Goal: Task Accomplishment & Management: Complete application form

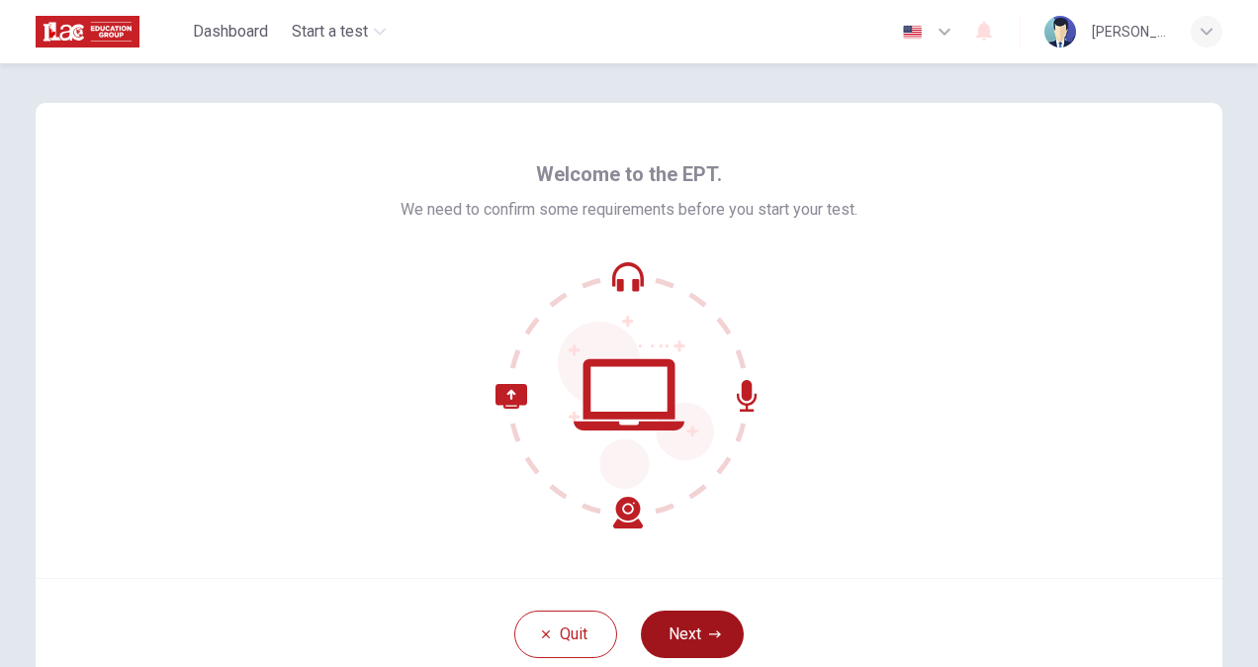
click at [663, 623] on button "Next" at bounding box center [692, 633] width 103 height 47
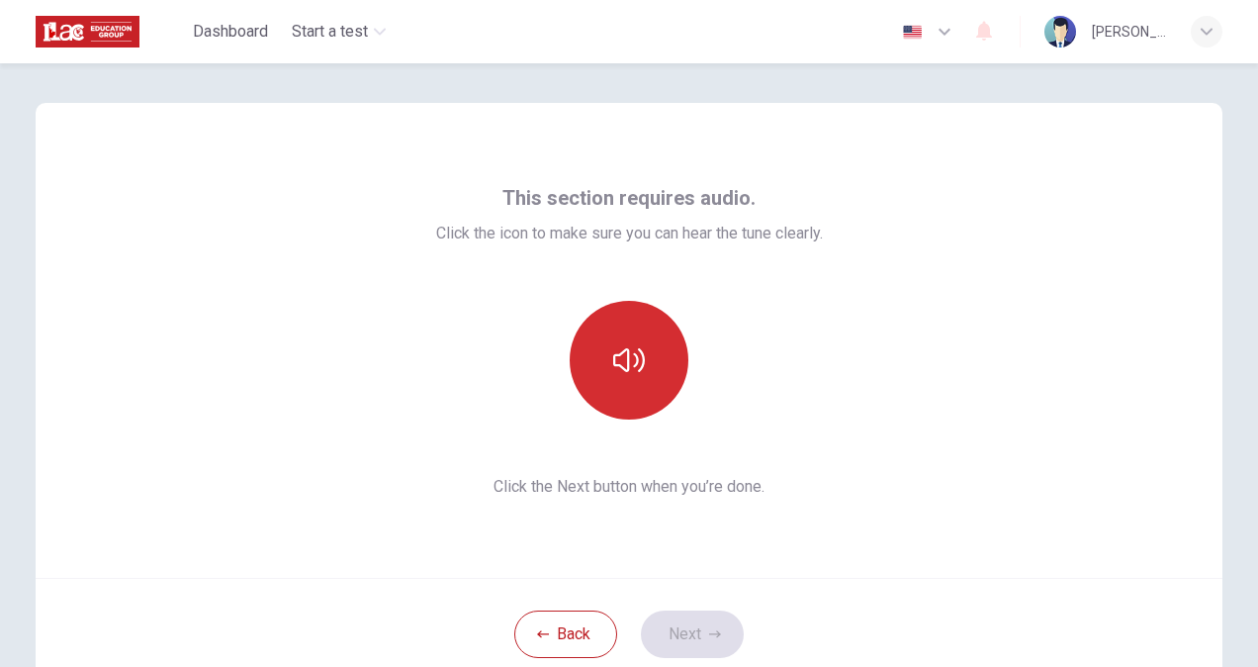
click at [636, 393] on button "button" at bounding box center [629, 360] width 119 height 119
click at [645, 393] on button "button" at bounding box center [629, 360] width 119 height 119
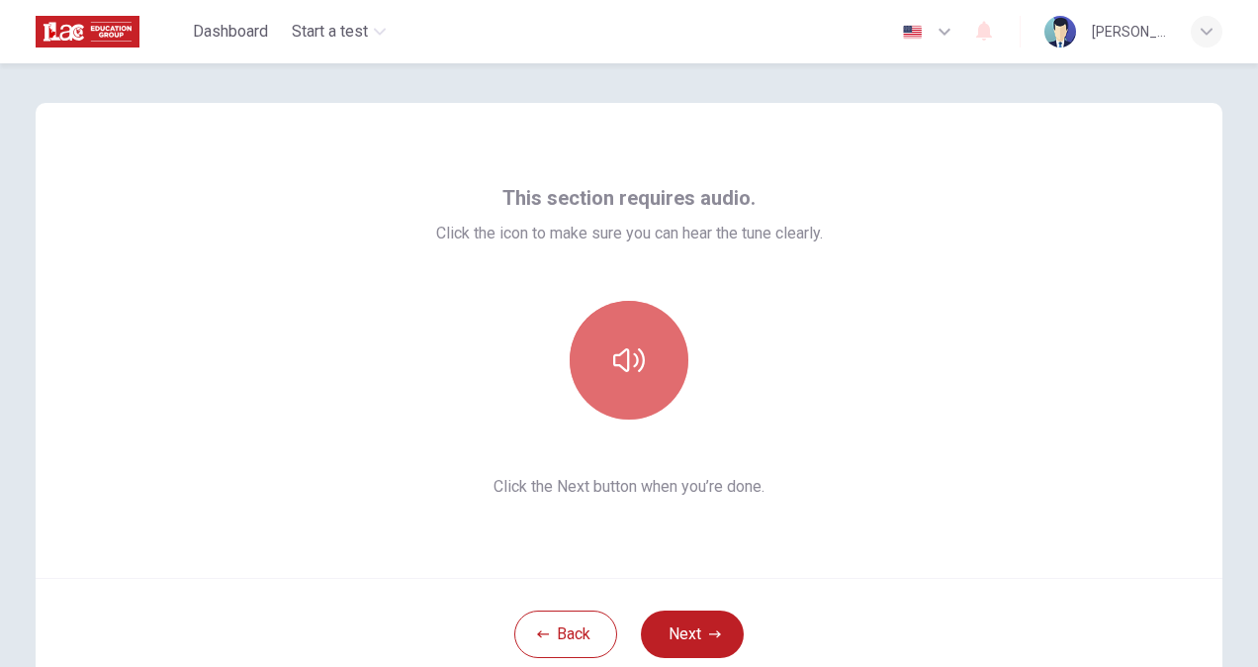
click at [645, 393] on button "button" at bounding box center [629, 360] width 119 height 119
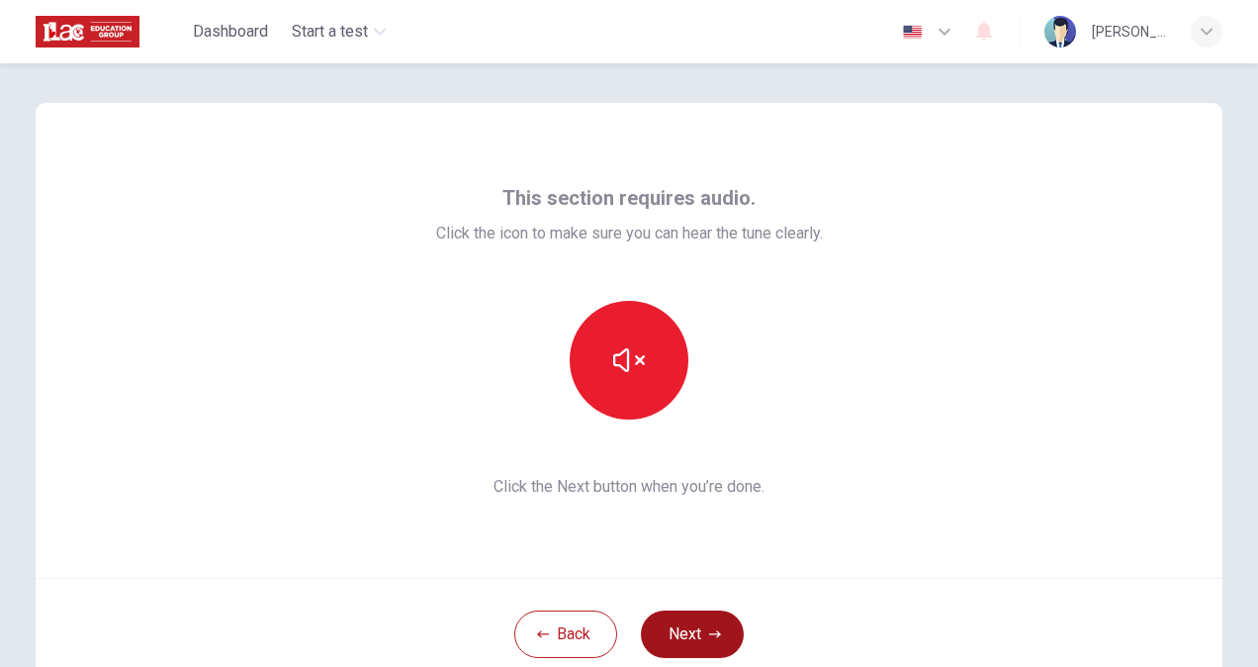
click at [692, 632] on button "Next" at bounding box center [692, 633] width 103 height 47
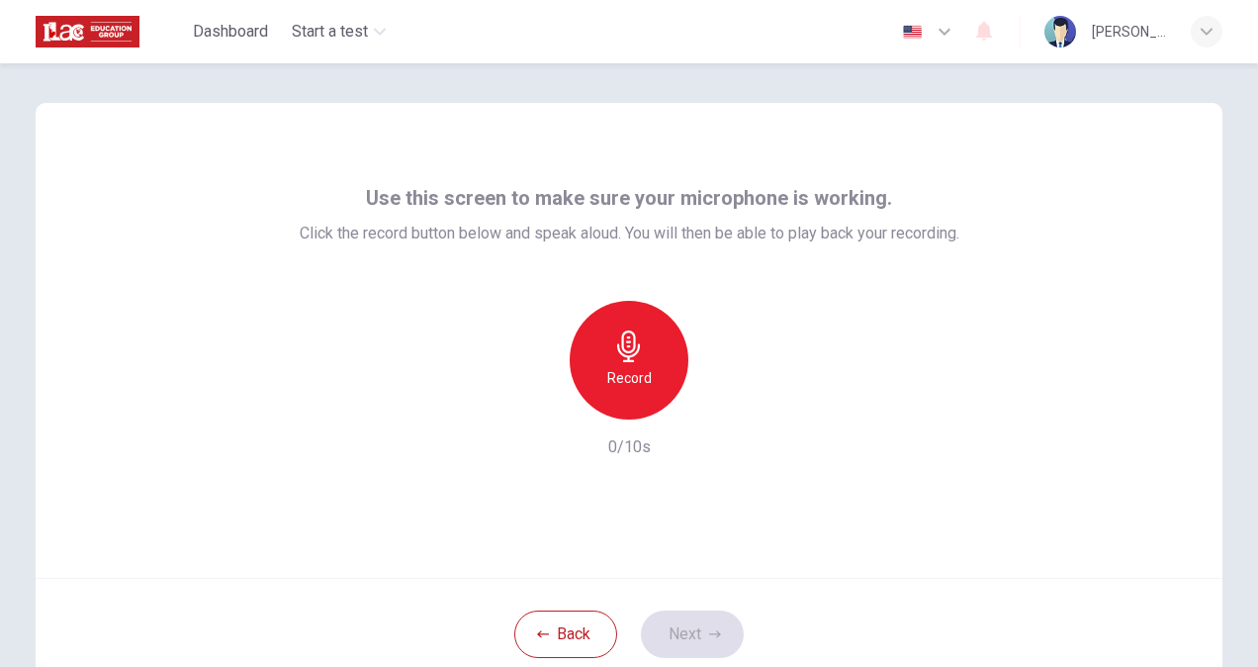
click at [613, 348] on icon "button" at bounding box center [629, 346] width 32 height 32
click at [713, 628] on icon "button" at bounding box center [715, 634] width 12 height 12
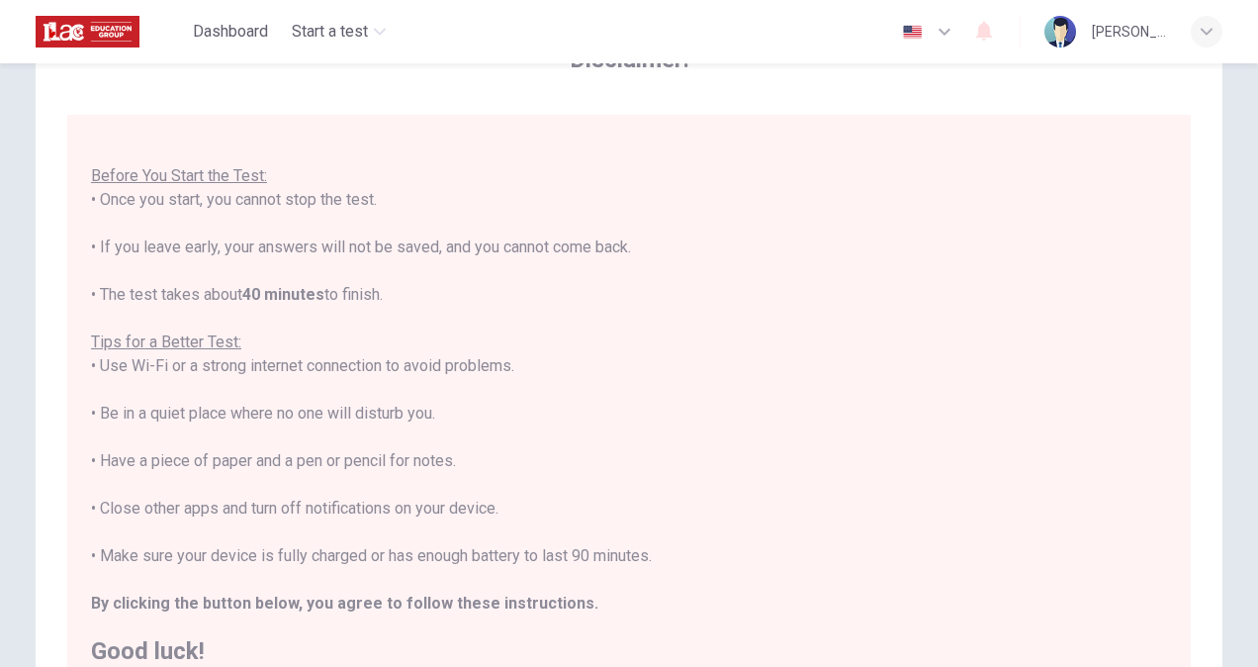
scroll to position [297, 0]
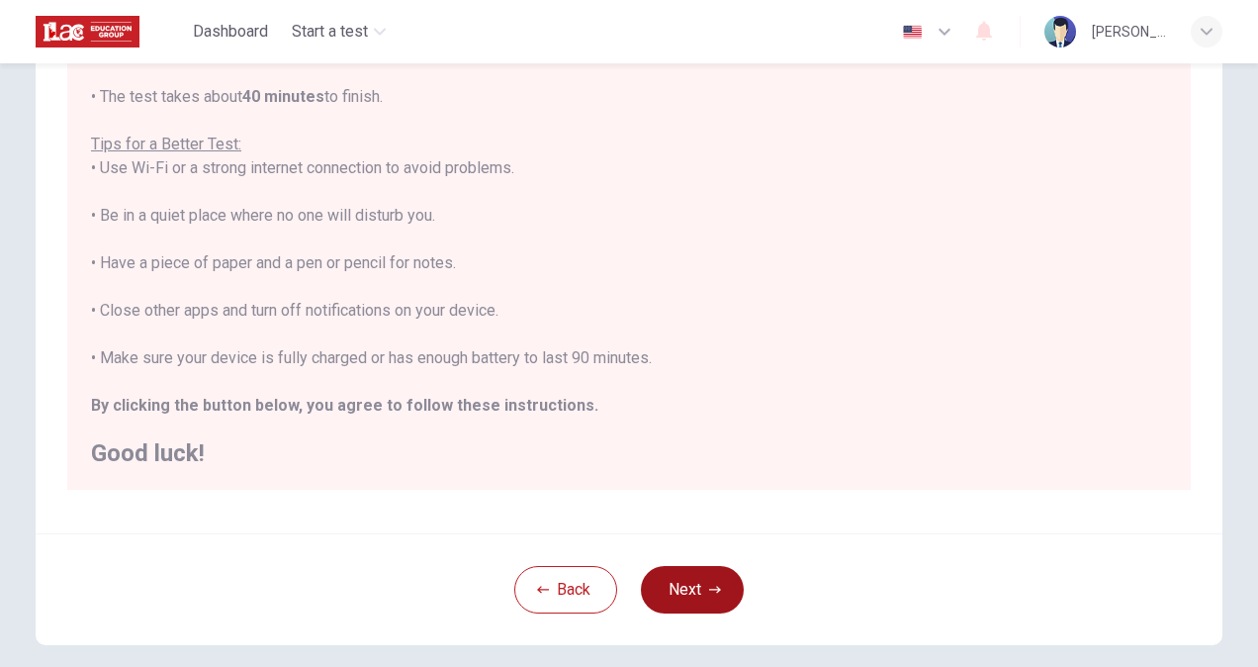
click at [709, 593] on icon "button" at bounding box center [715, 590] width 12 height 12
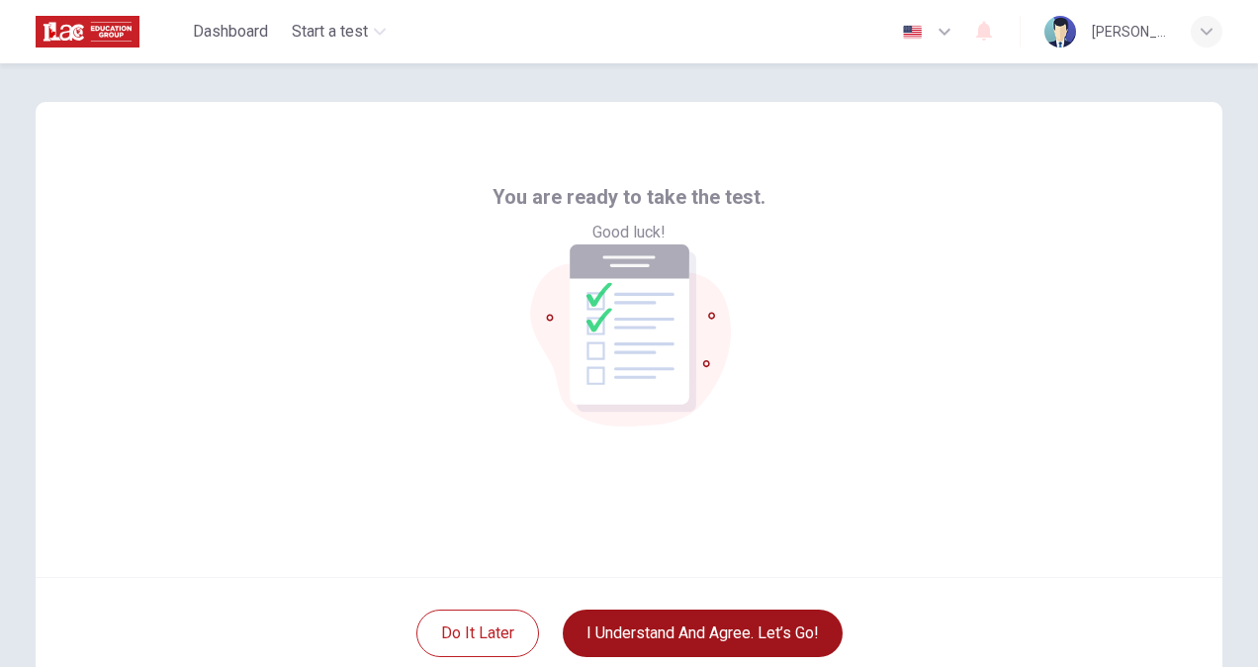
scroll to position [0, 0]
click at [659, 643] on button "I understand and agree. Let’s go!" at bounding box center [703, 633] width 280 height 47
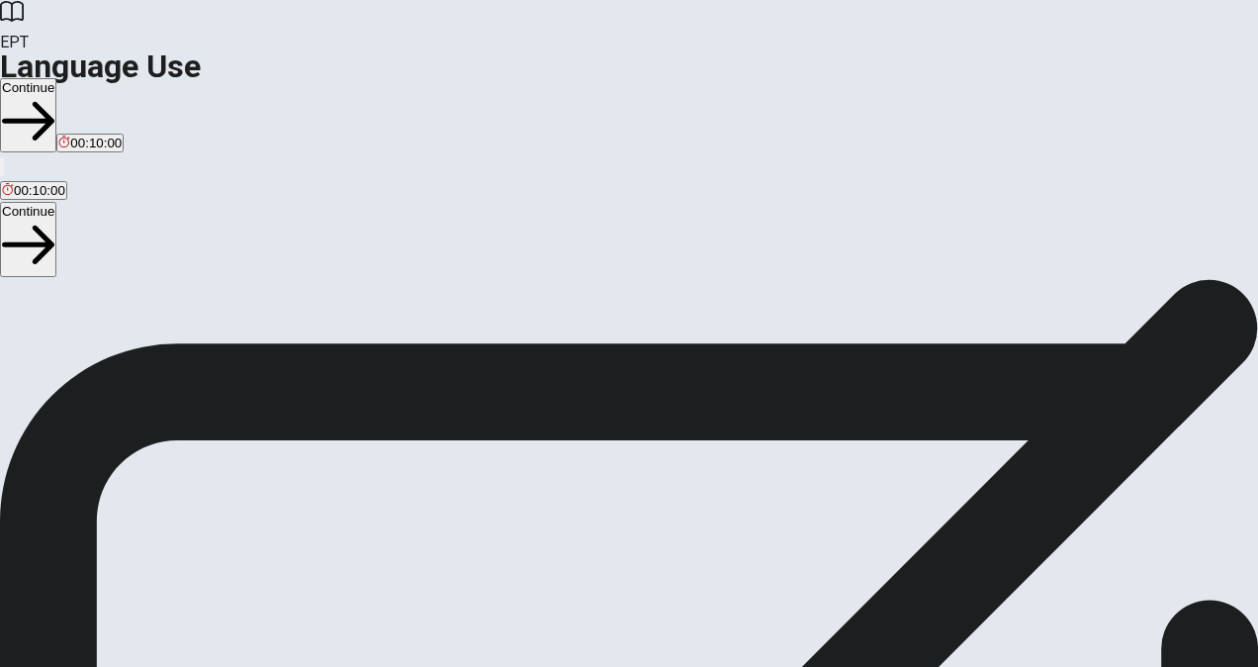
scroll to position [121, 0]
click at [56, 202] on button "Continue" at bounding box center [28, 239] width 56 height 74
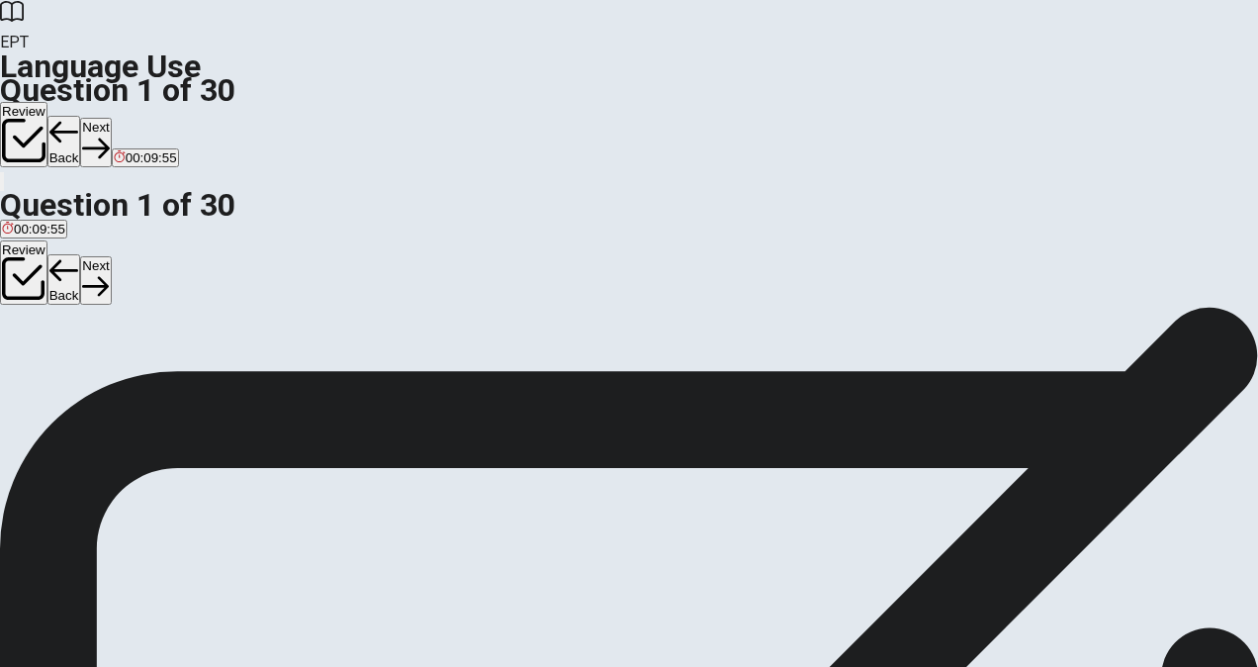
click at [56, 250] on div "B" at bounding box center [46, 242] width 22 height 15
click at [111, 256] on button "Next" at bounding box center [95, 280] width 31 height 48
click at [132, 250] on div "B" at bounding box center [97, 242] width 68 height 15
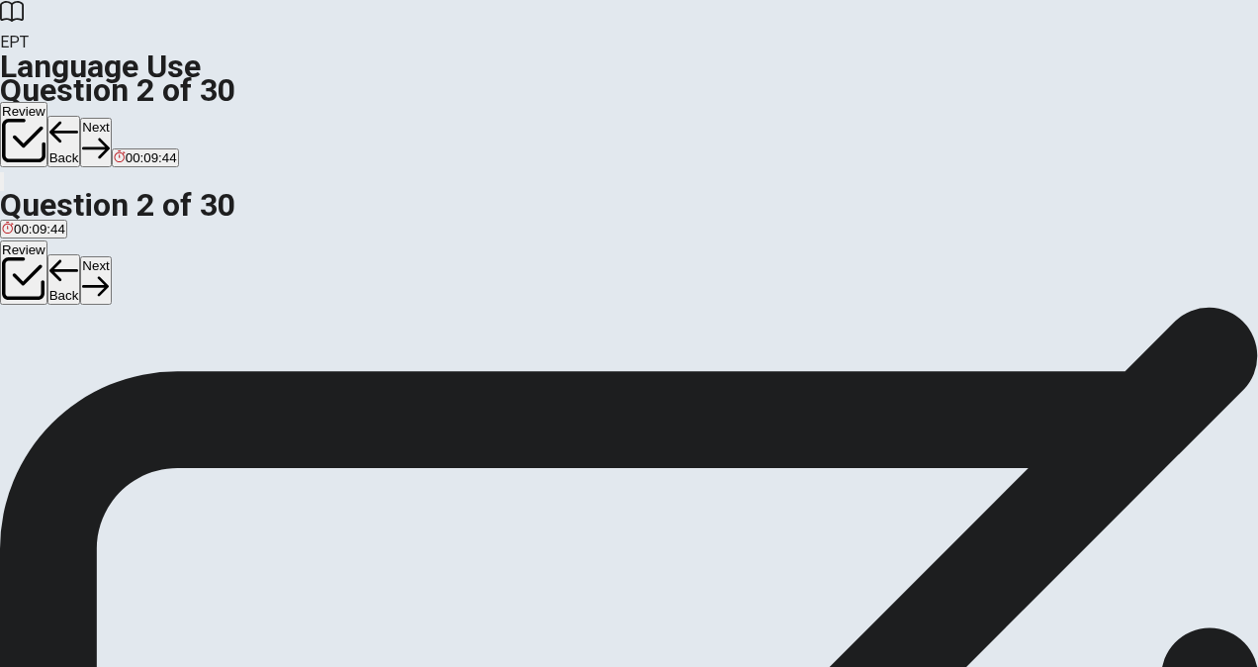
click at [111, 256] on button "Next" at bounding box center [95, 280] width 31 height 48
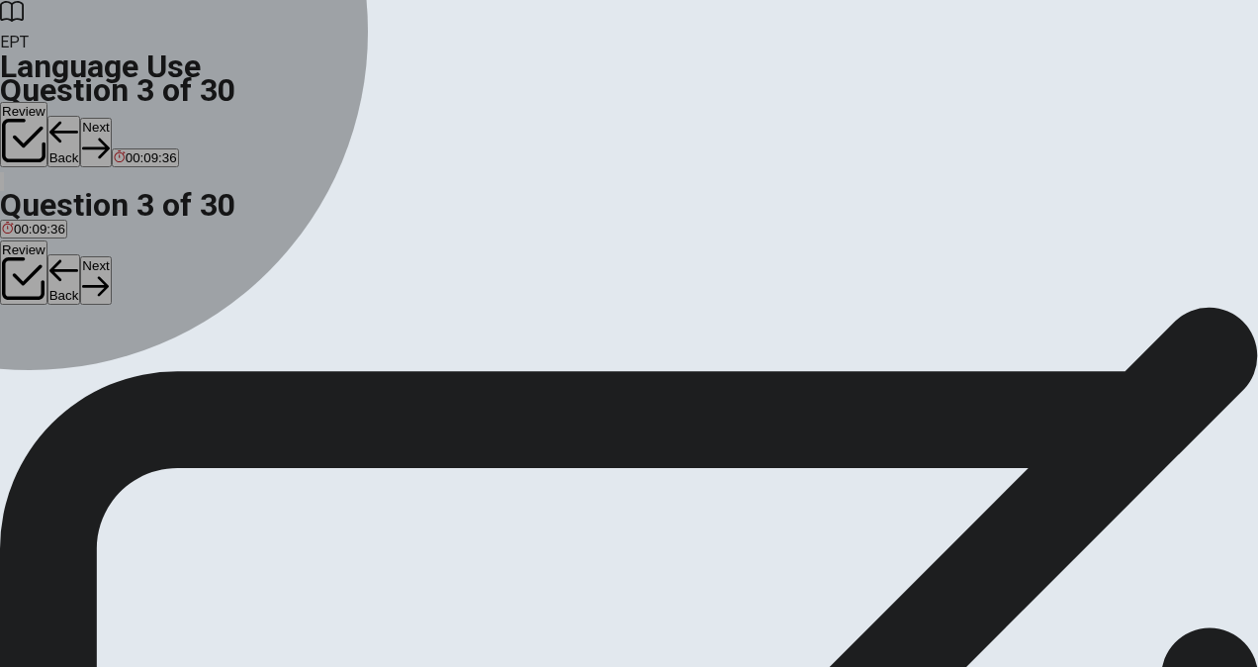
click at [155, 250] on div "D" at bounding box center [141, 242] width 29 height 15
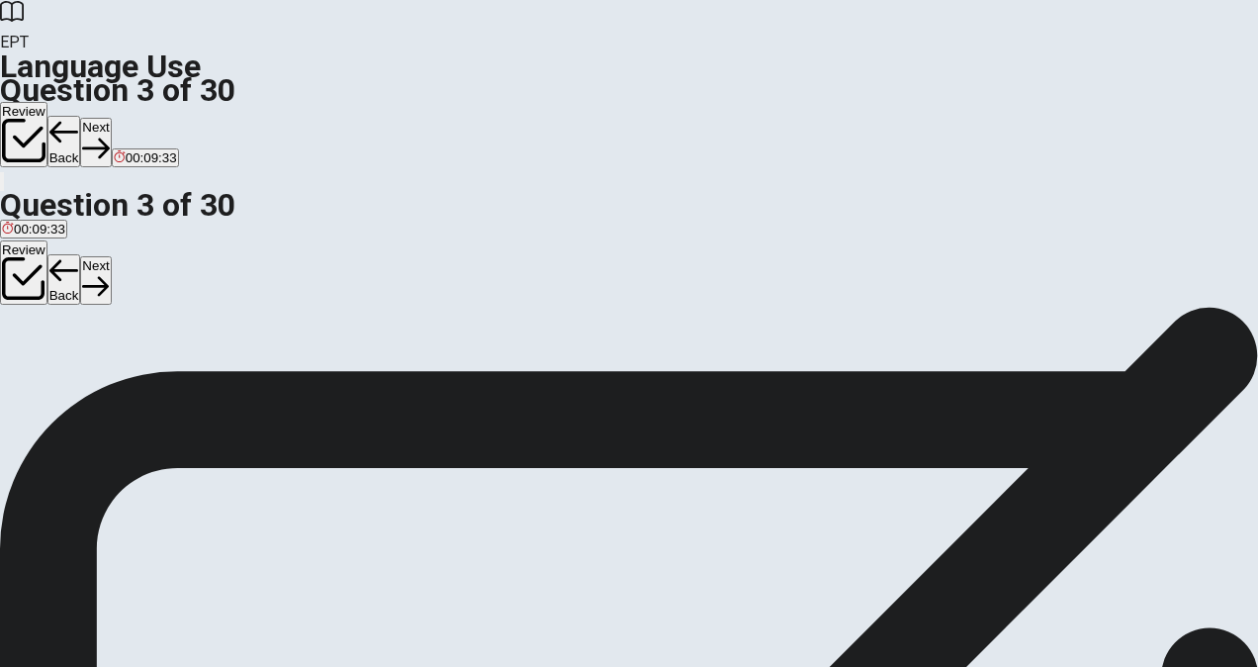
click at [111, 256] on button "Next" at bounding box center [95, 280] width 31 height 48
click at [17, 250] on div "A" at bounding box center [9, 242] width 15 height 15
click at [111, 256] on button "Next" at bounding box center [95, 280] width 31 height 48
click at [115, 250] on div "D" at bounding box center [105, 242] width 19 height 15
click at [111, 256] on button "Next" at bounding box center [95, 280] width 31 height 48
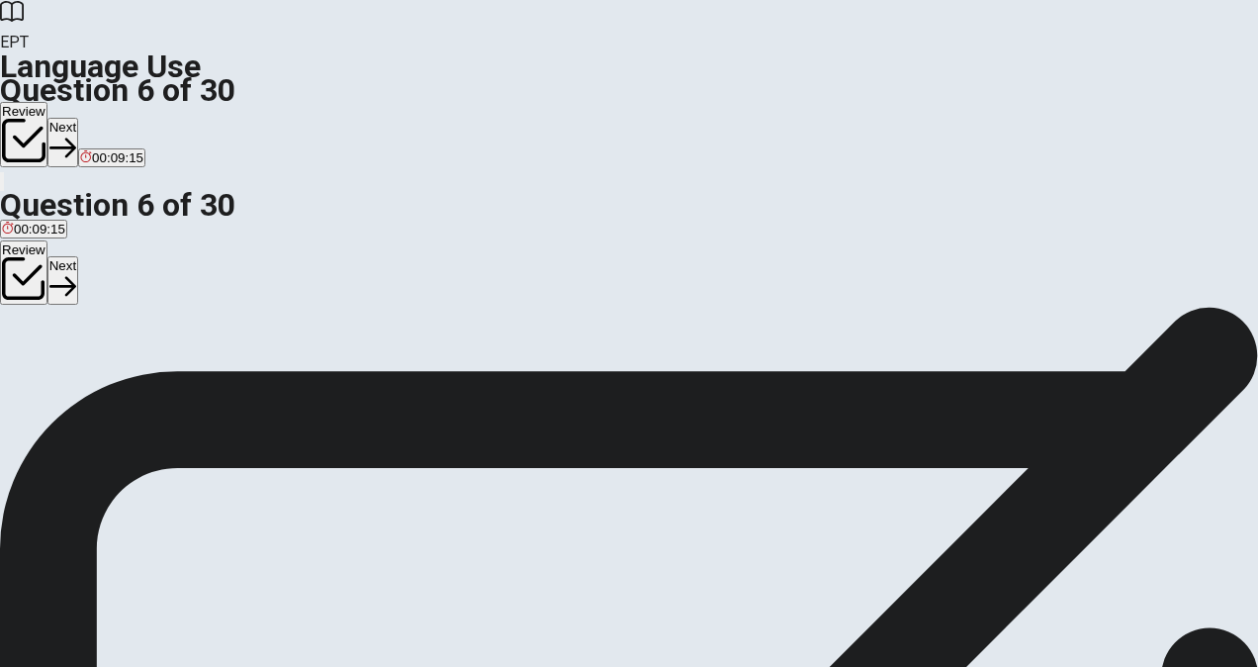
scroll to position [99, 0]
click at [117, 287] on span "clock" at bounding box center [102, 279] width 30 height 15
click at [76, 273] on icon "button" at bounding box center [62, 286] width 27 height 27
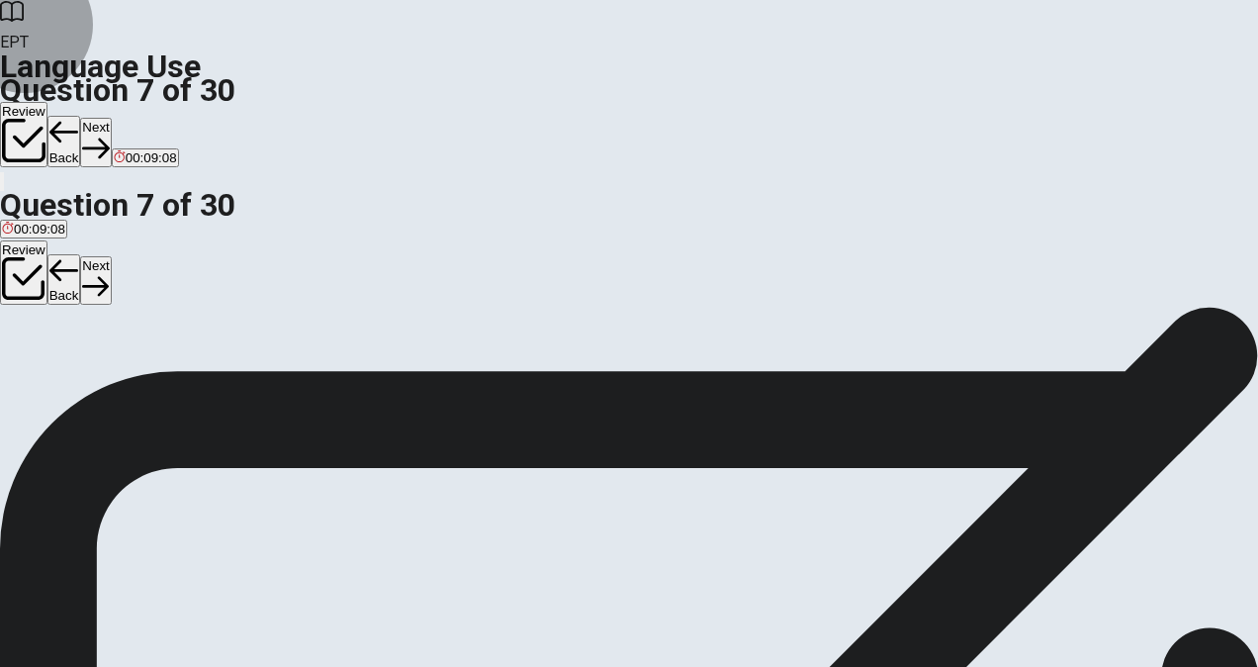
click at [79, 256] on icon "button" at bounding box center [64, 271] width 30 height 30
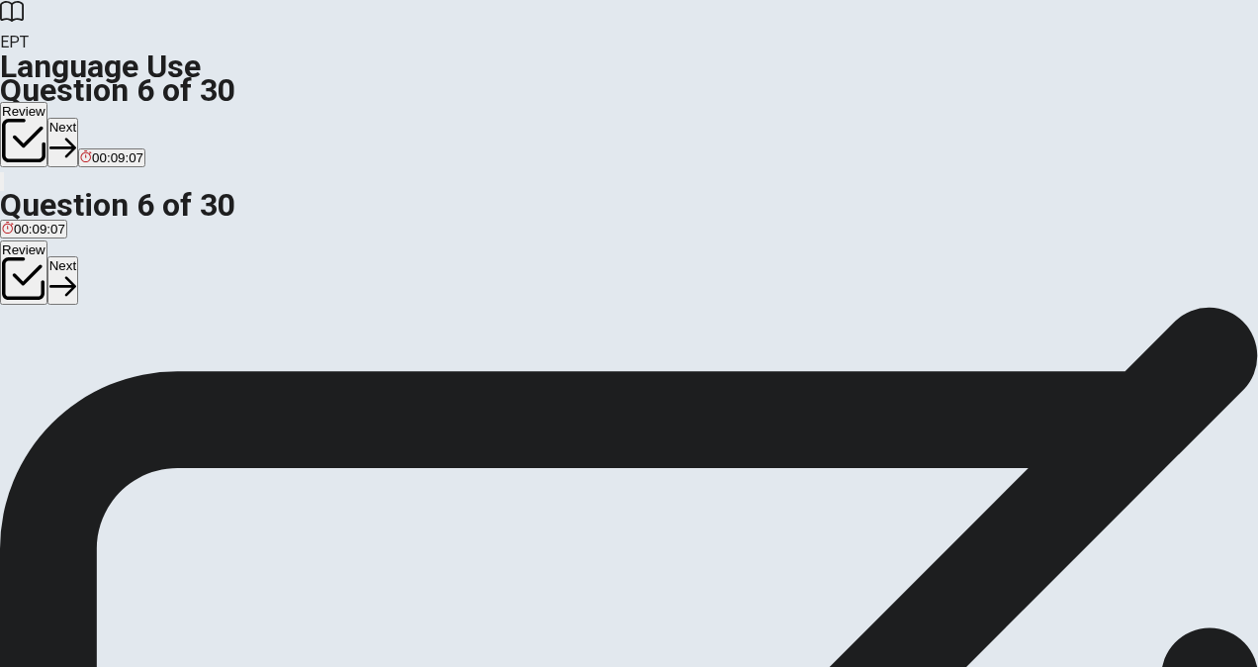
click at [78, 256] on button "Next" at bounding box center [62, 280] width 31 height 48
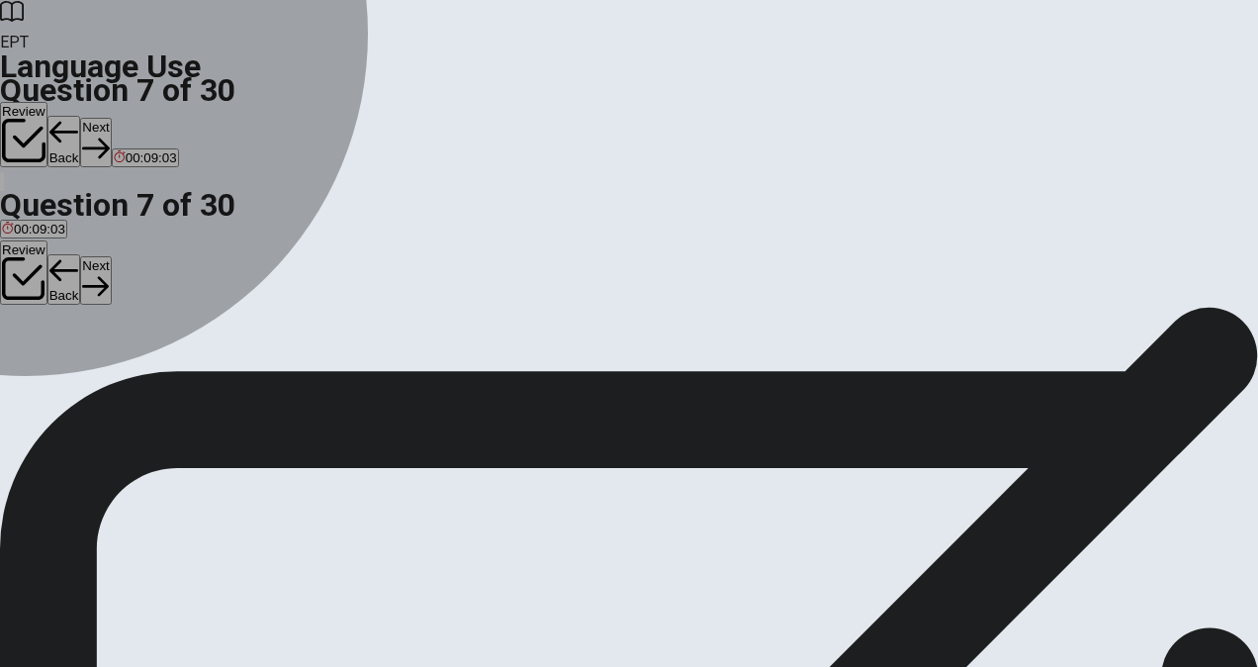
click at [96, 272] on div "B" at bounding box center [71, 264] width 50 height 15
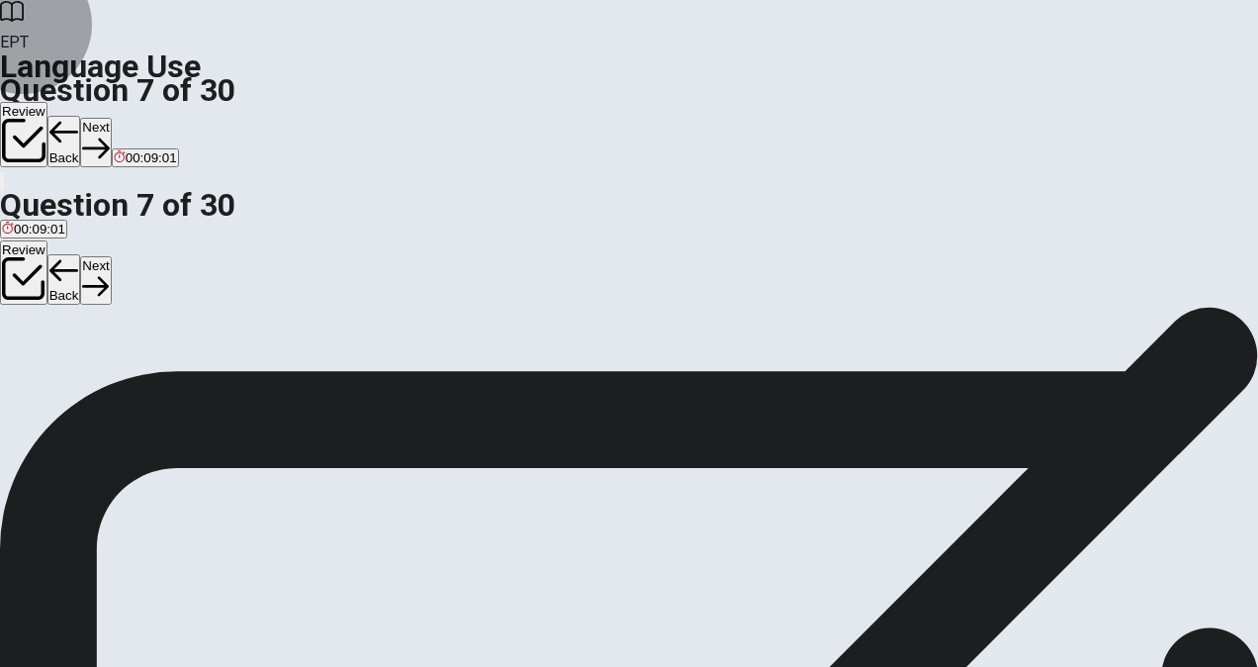
click at [111, 256] on button "Next" at bounding box center [95, 280] width 31 height 48
click at [144, 272] on div "D" at bounding box center [131, 264] width 28 height 15
click at [109, 273] on icon "button" at bounding box center [95, 286] width 27 height 27
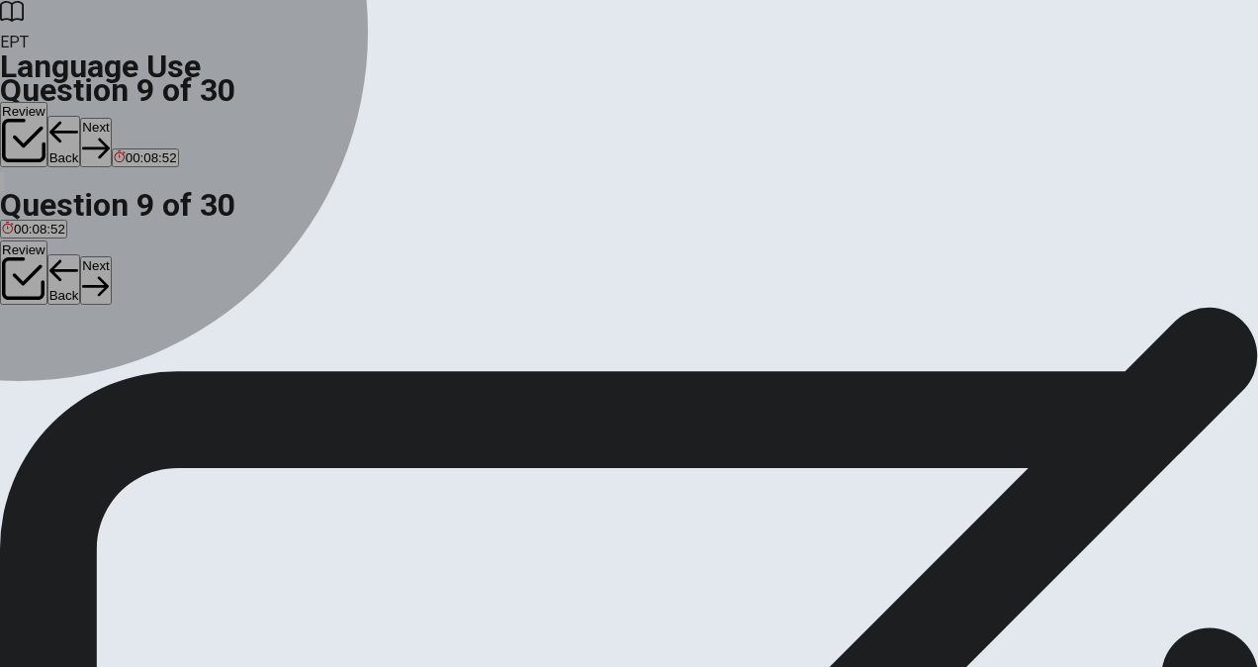
click at [24, 272] on div "A" at bounding box center [13, 264] width 22 height 15
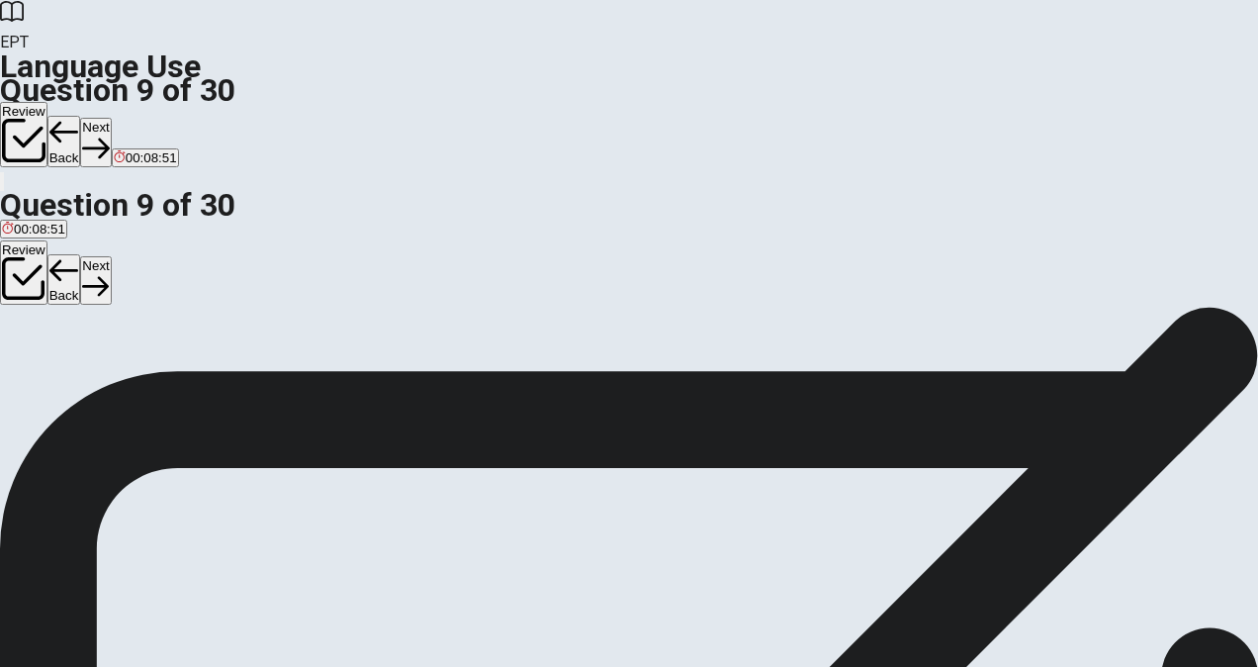
click at [111, 256] on button "Next" at bounding box center [95, 280] width 31 height 48
click at [147, 272] on div "D" at bounding box center [128, 264] width 39 height 15
click at [111, 256] on button "Next" at bounding box center [95, 280] width 31 height 48
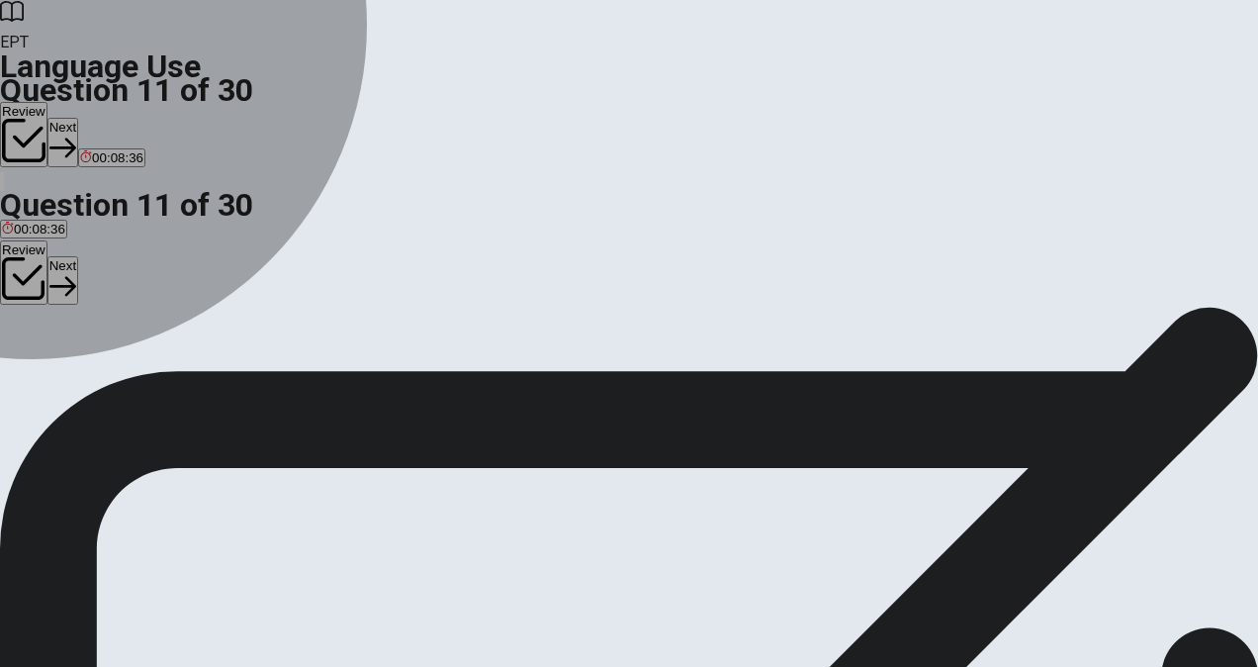
click at [153, 272] on div "C" at bounding box center [122, 264] width 61 height 15
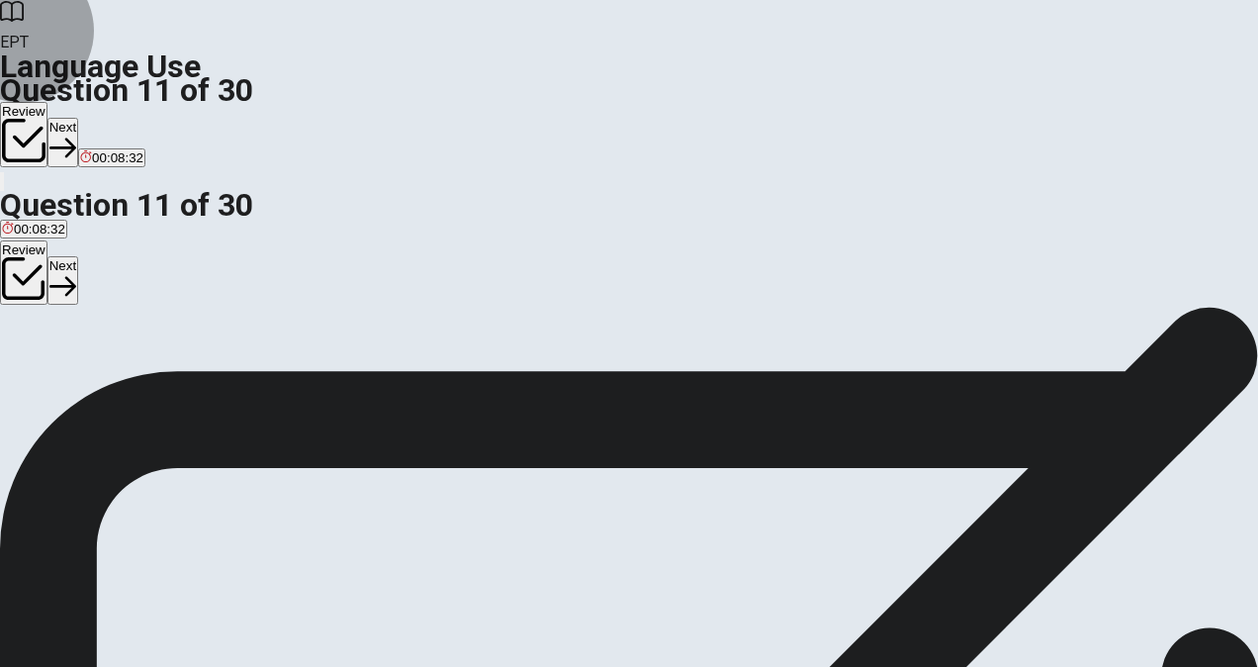
click at [78, 256] on button "Next" at bounding box center [62, 280] width 31 height 48
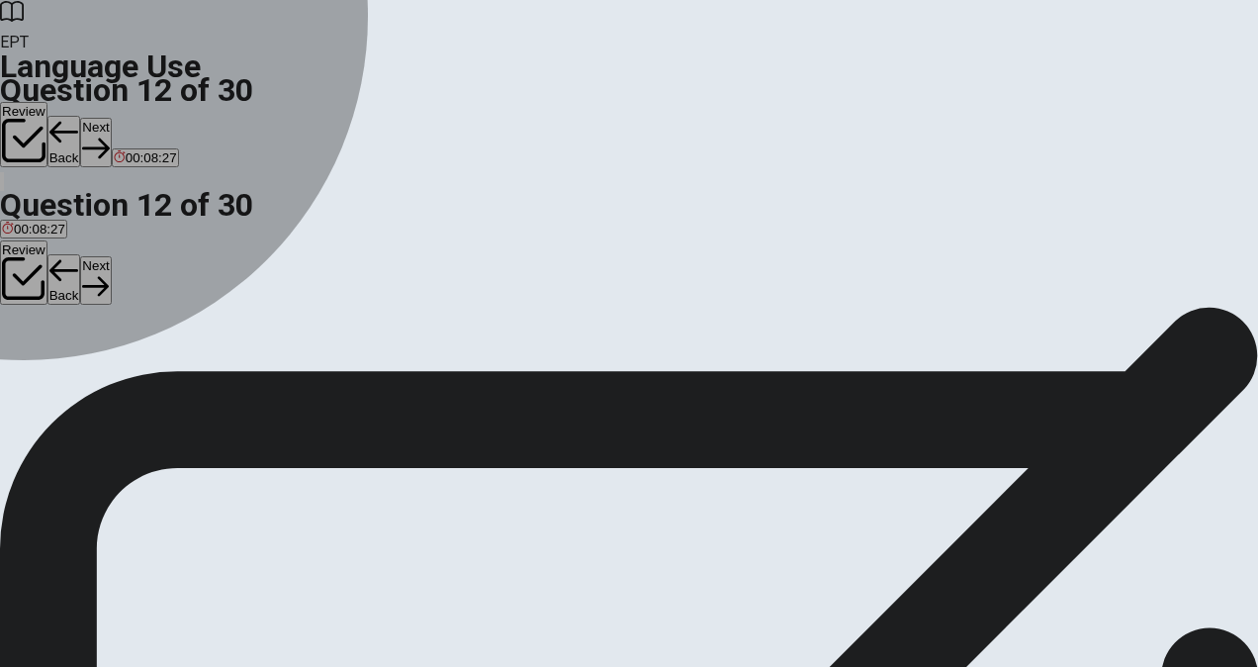
click at [81, 272] on div "B" at bounding box center [60, 264] width 43 height 15
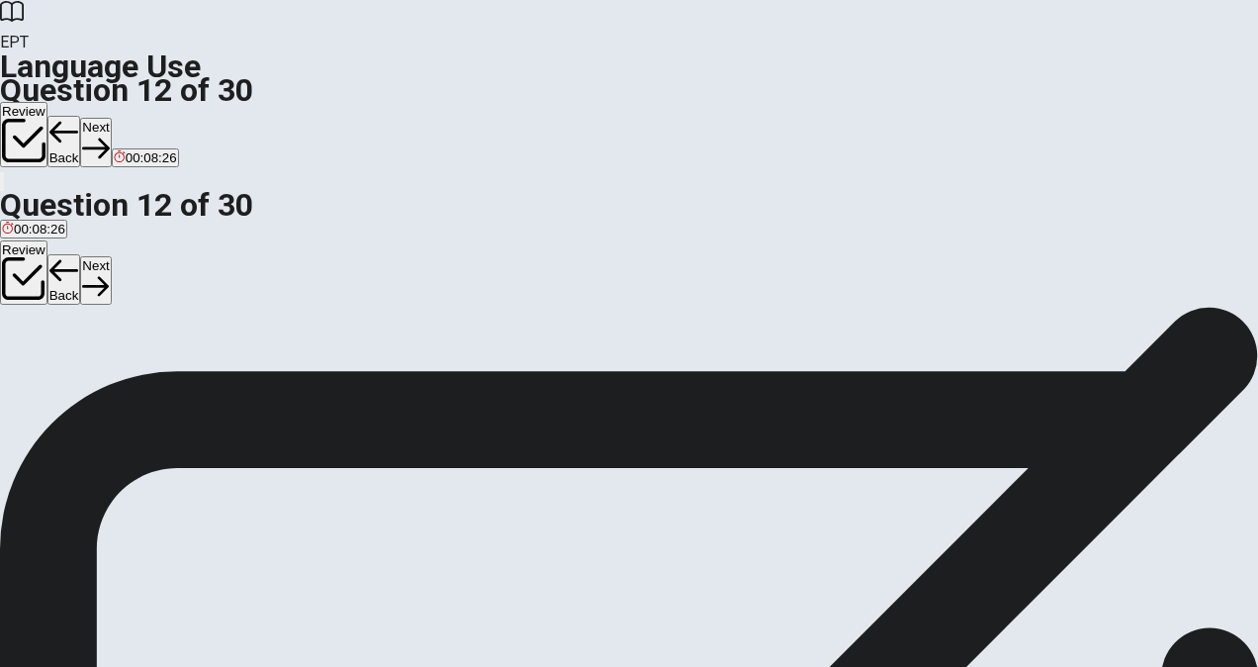
click at [111, 256] on button "Next" at bounding box center [95, 280] width 31 height 48
click at [13, 272] on div "A" at bounding box center [7, 264] width 11 height 15
click at [111, 256] on button "Next" at bounding box center [95, 280] width 31 height 48
click at [59, 272] on div "A" at bounding box center [30, 264] width 57 height 15
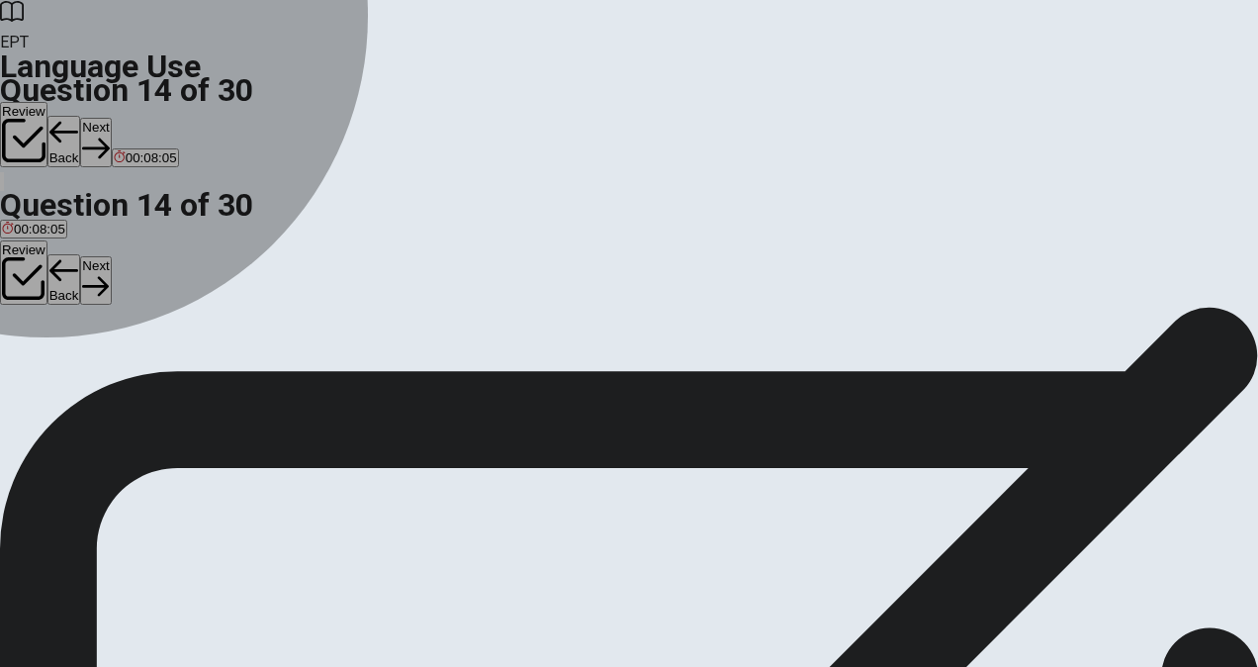
click at [90, 289] on button "B sent" at bounding box center [75, 272] width 29 height 34
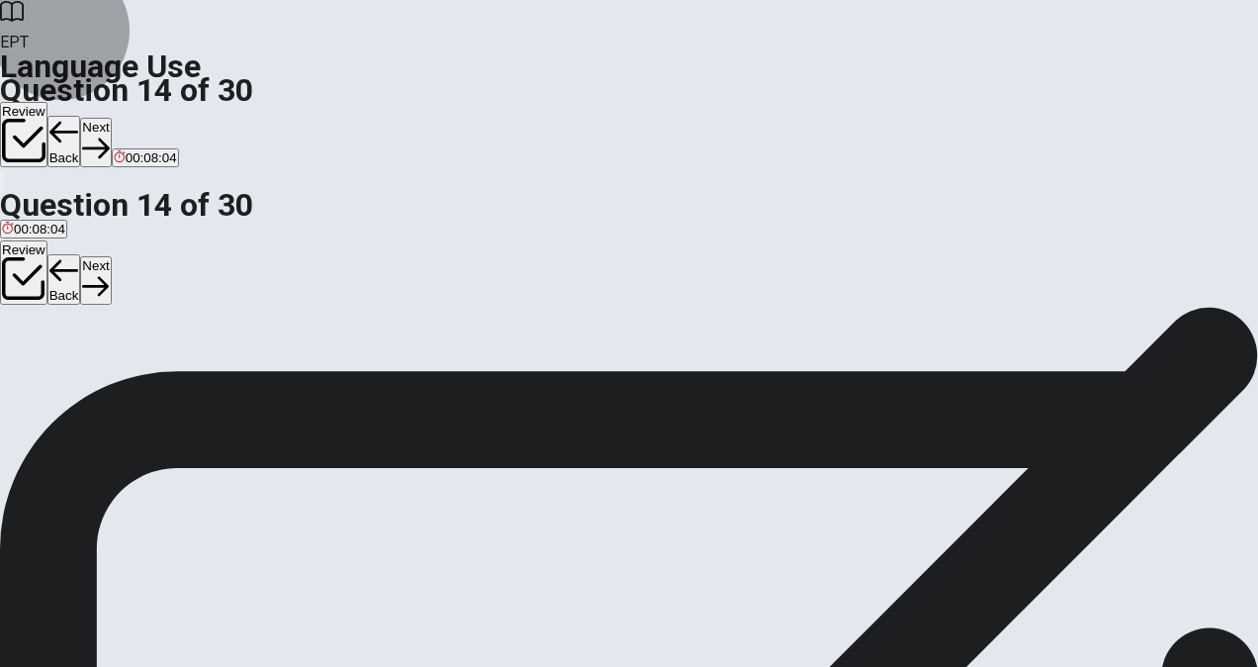
click at [111, 256] on button "Next" at bounding box center [95, 280] width 31 height 48
click at [24, 272] on div "A" at bounding box center [13, 264] width 22 height 15
click at [111, 256] on button "Next" at bounding box center [95, 280] width 31 height 48
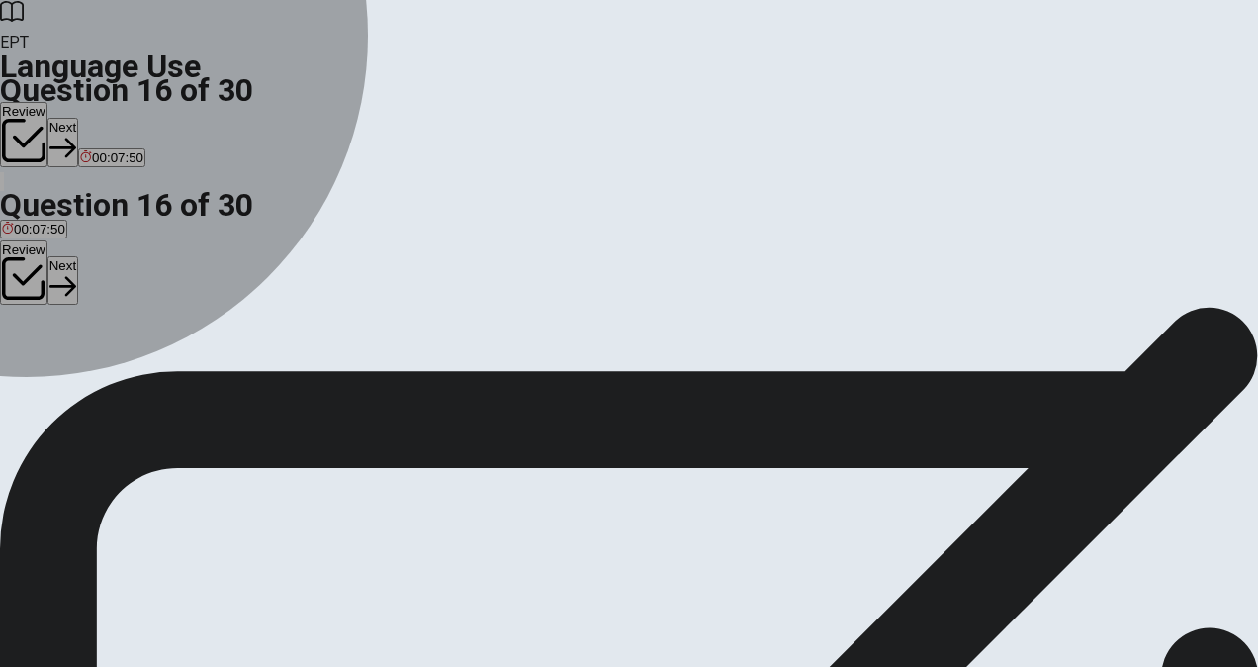
click at [59, 272] on div "B" at bounding box center [47, 264] width 25 height 15
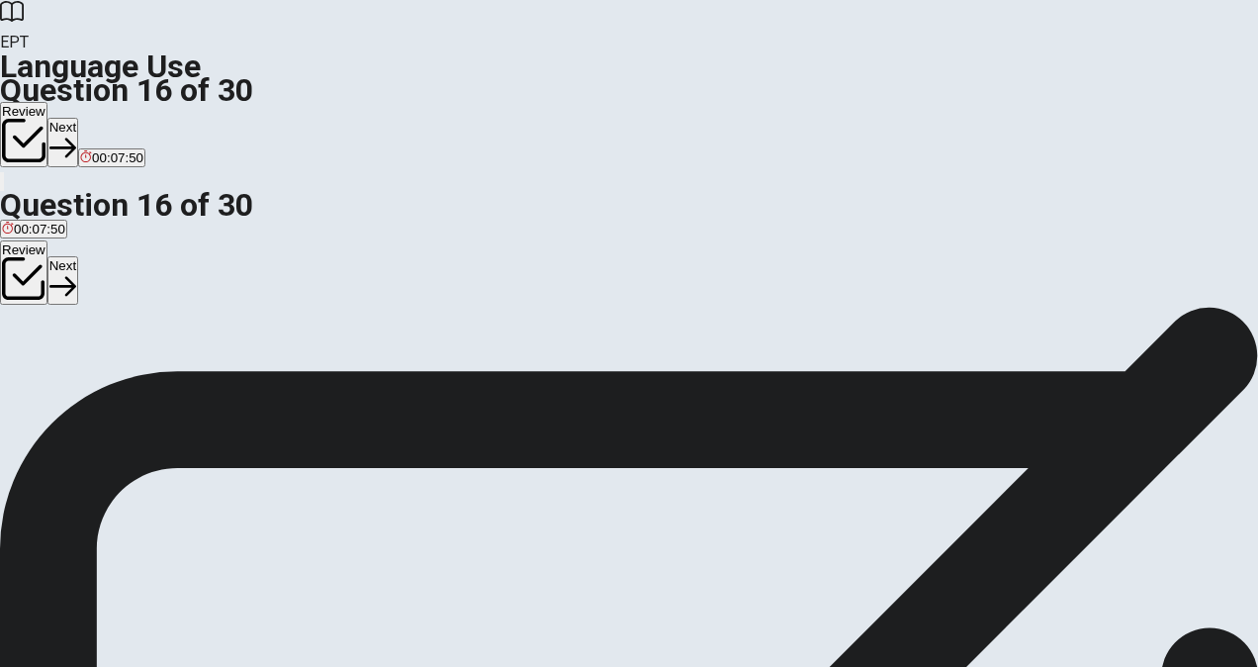
click at [78, 256] on button "Next" at bounding box center [62, 280] width 31 height 48
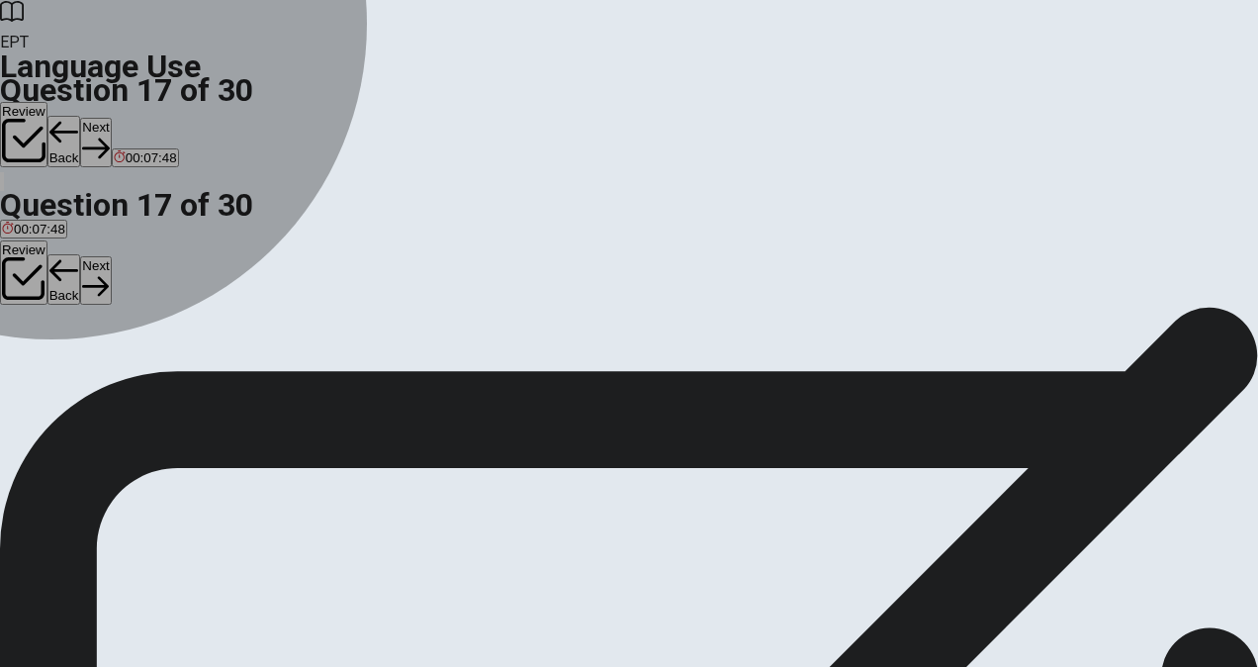
click at [34, 287] on span "office" at bounding box center [18, 279] width 32 height 15
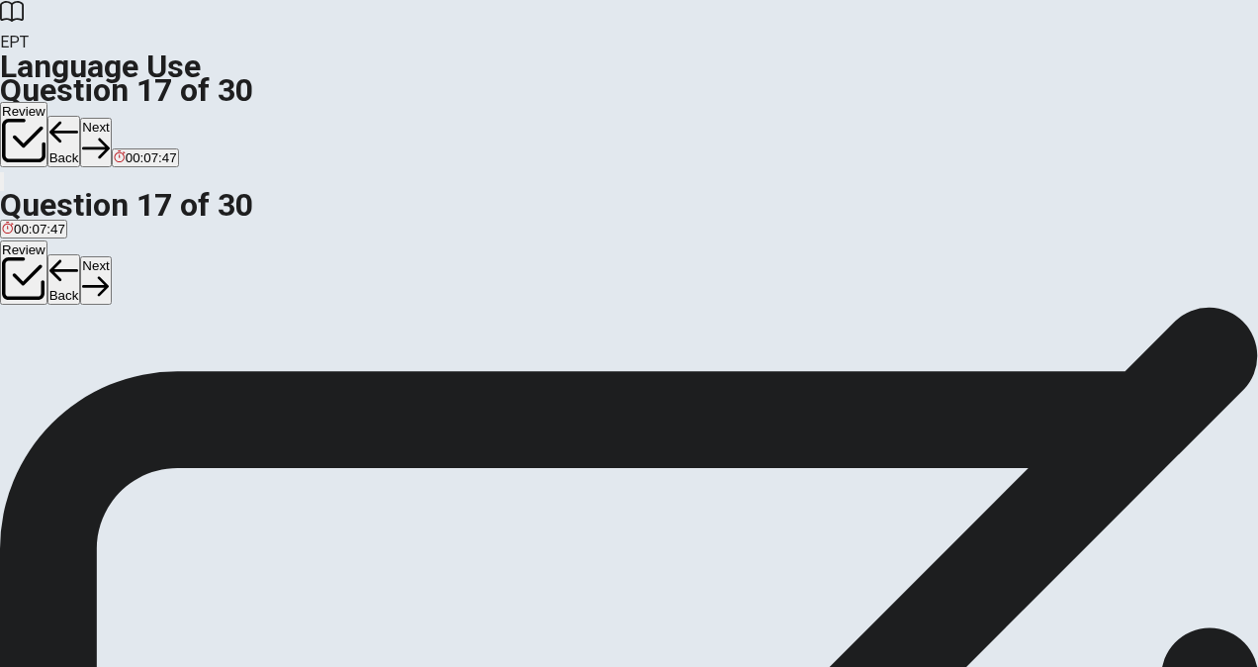
click at [111, 256] on button "Next" at bounding box center [95, 280] width 31 height 48
click at [153, 272] on div "D" at bounding box center [137, 264] width 34 height 15
click at [111, 256] on button "Next" at bounding box center [95, 280] width 31 height 48
click at [177, 287] on span "interesting" at bounding box center [146, 279] width 61 height 15
click at [111, 256] on button "Next" at bounding box center [95, 280] width 31 height 48
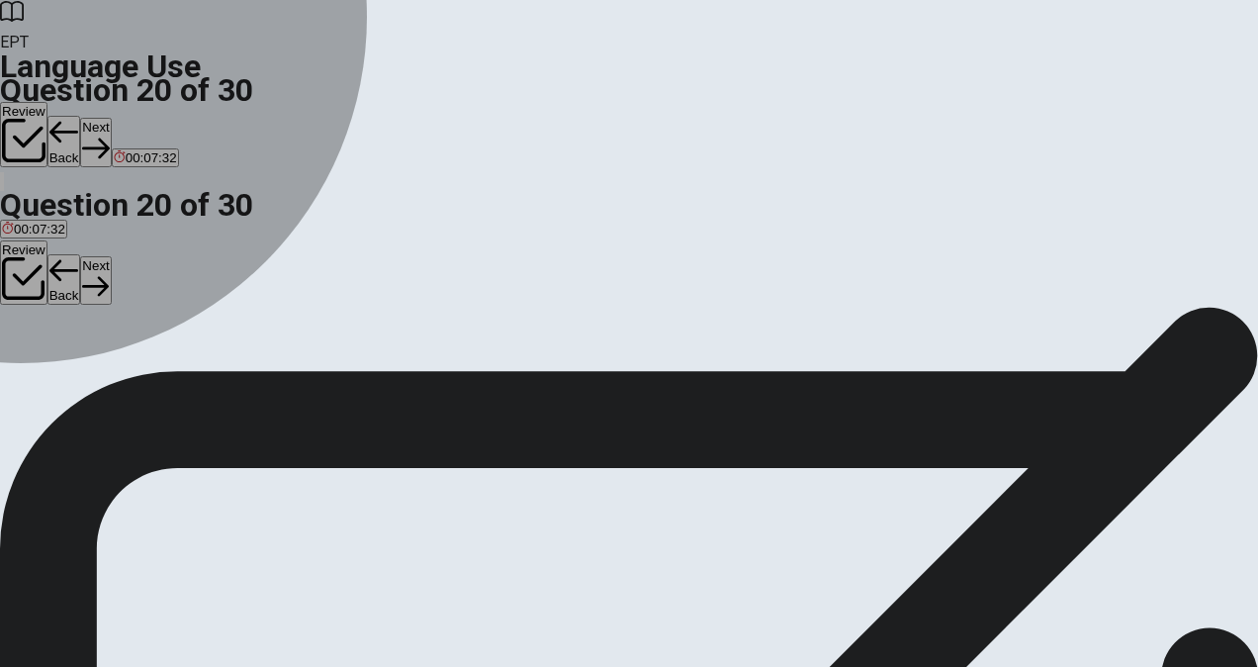
click at [23, 272] on div "A" at bounding box center [12, 264] width 21 height 15
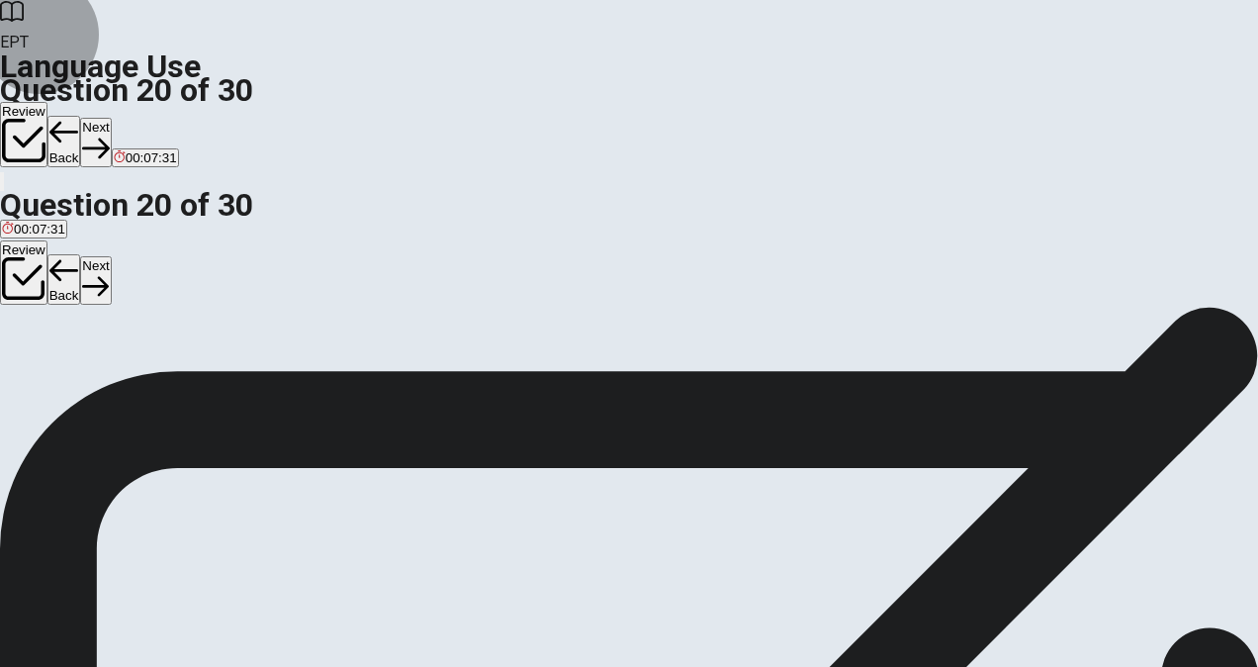
click at [111, 256] on button "Next" at bounding box center [95, 280] width 31 height 48
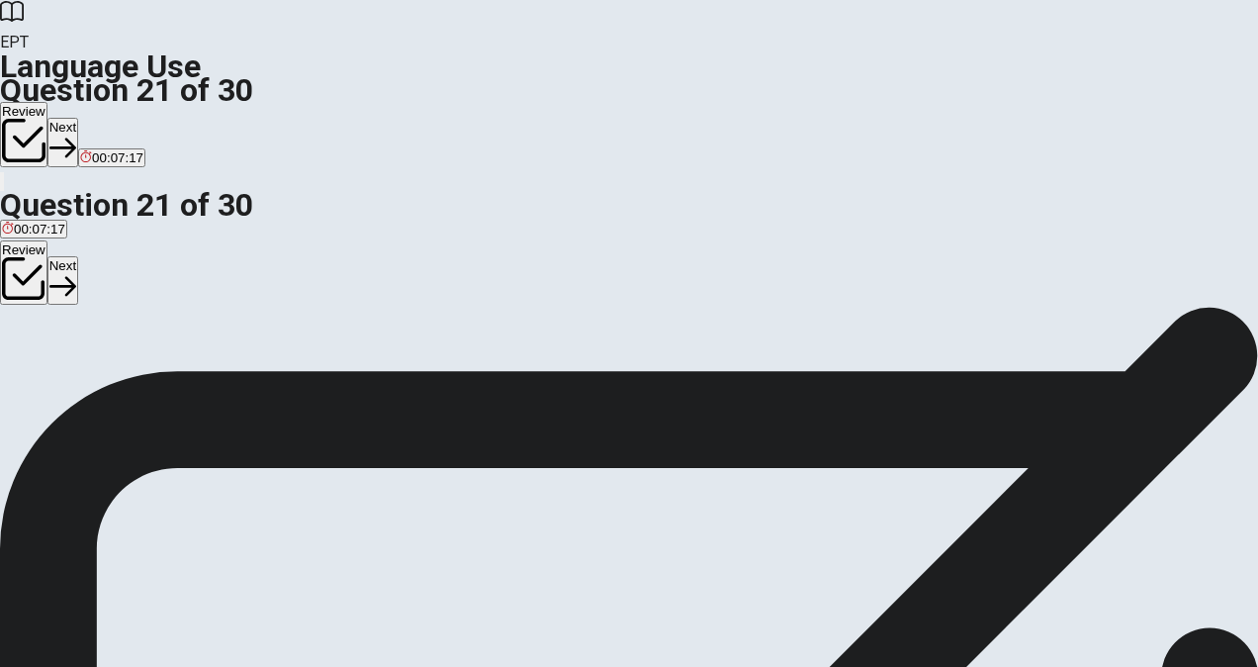
click at [54, 287] on span "would do" at bounding box center [28, 279] width 52 height 15
click at [78, 256] on button "Next" at bounding box center [62, 280] width 31 height 48
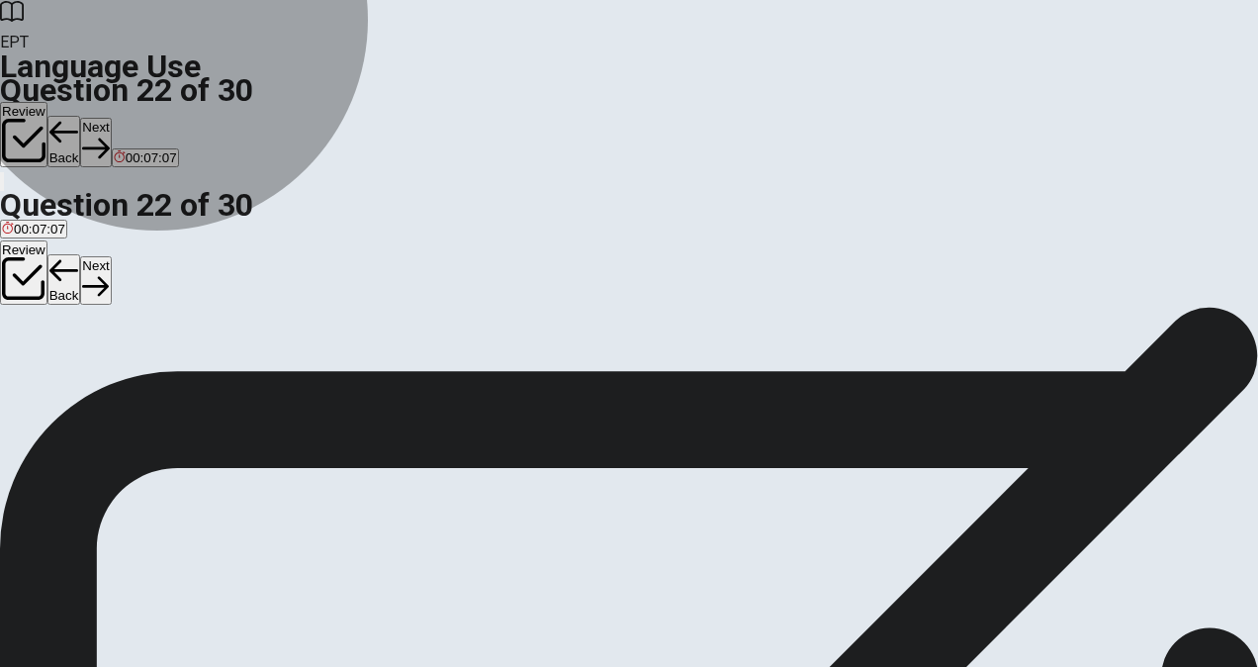
drag, startPoint x: 599, startPoint y: 400, endPoint x: 609, endPoint y: 392, distance: 12.7
click at [207, 287] on span "will have completed" at bounding box center [149, 279] width 115 height 15
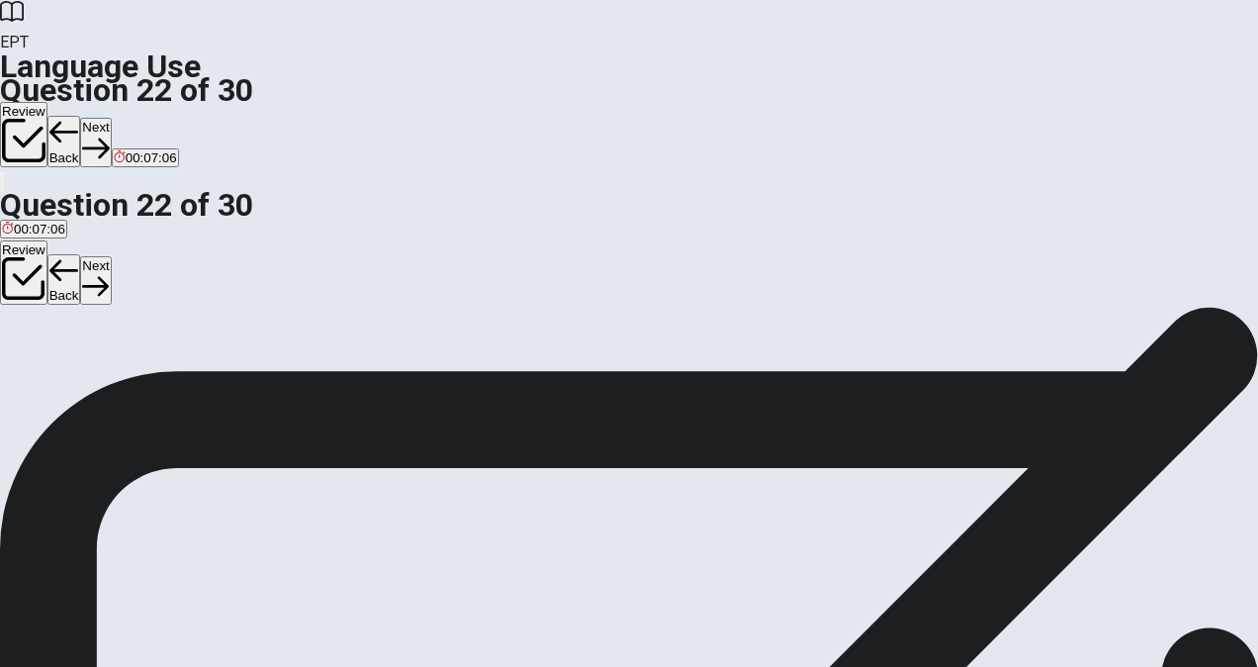
click at [111, 256] on button "Next" at bounding box center [95, 280] width 31 height 48
click at [79, 256] on icon "button" at bounding box center [64, 271] width 30 height 30
click at [111, 256] on button "Next" at bounding box center [95, 280] width 31 height 48
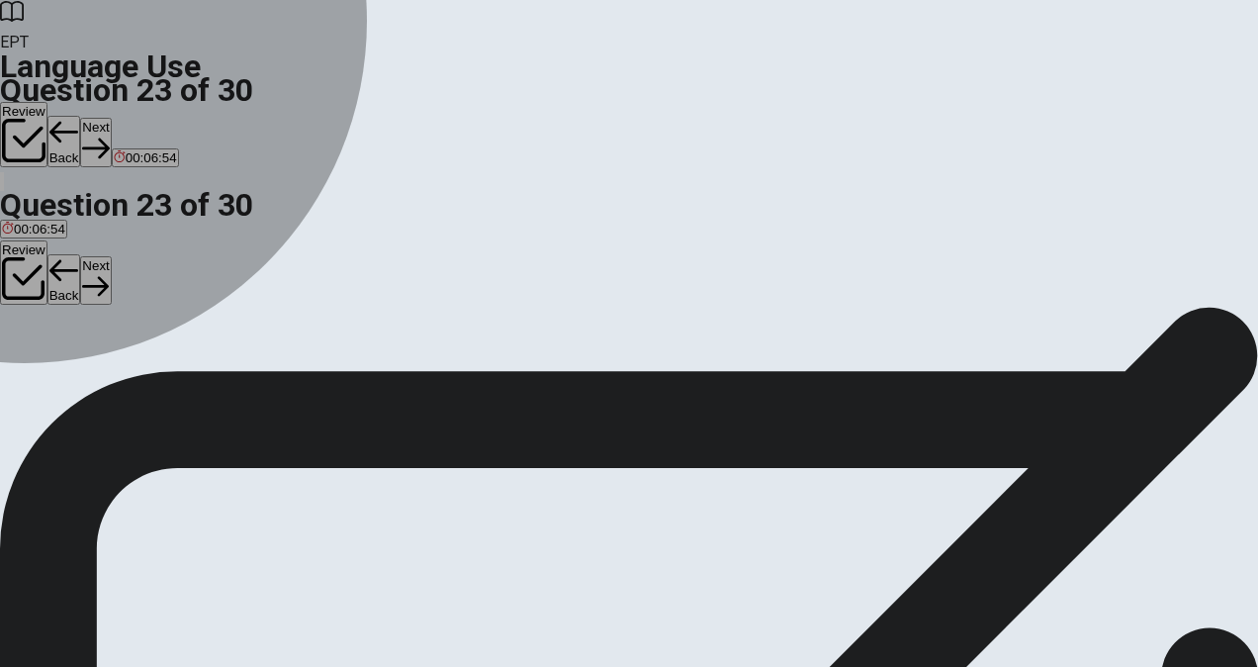
click at [263, 272] on div "D" at bounding box center [217, 264] width 91 height 15
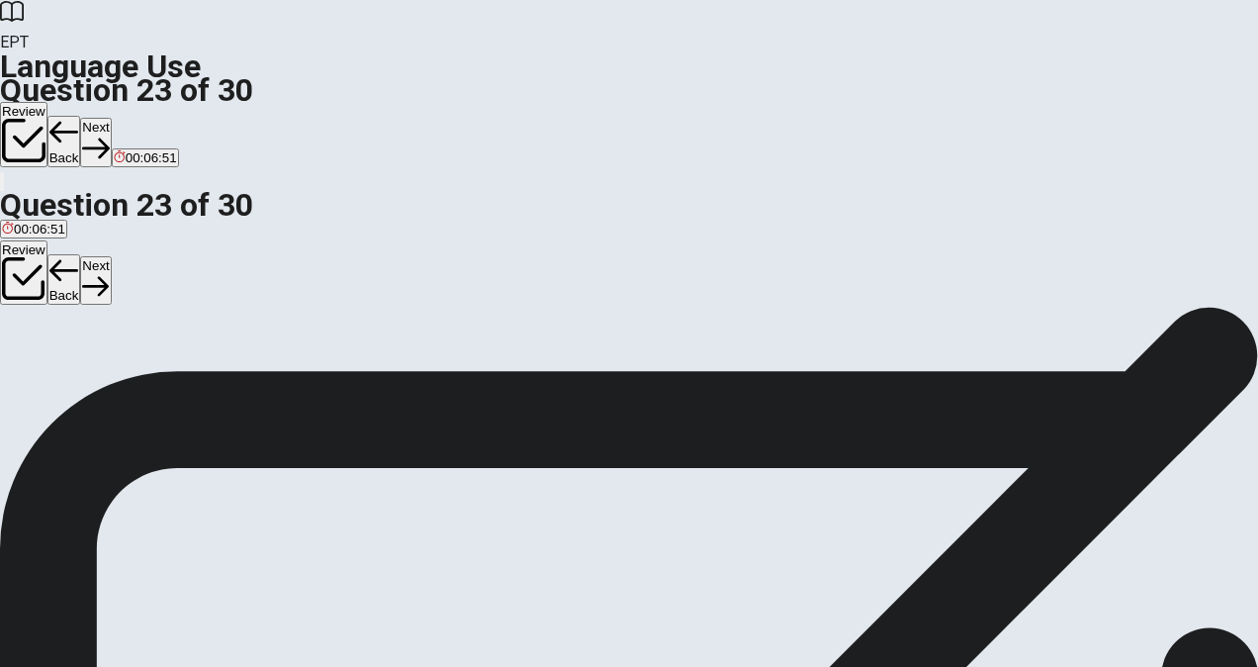
click at [111, 256] on button "Next" at bounding box center [95, 280] width 31 height 48
click at [81, 254] on button "Back" at bounding box center [64, 279] width 34 height 51
click at [126, 287] on span "had begun" at bounding box center [94, 279] width 62 height 15
click at [111, 256] on button "Next" at bounding box center [95, 280] width 31 height 48
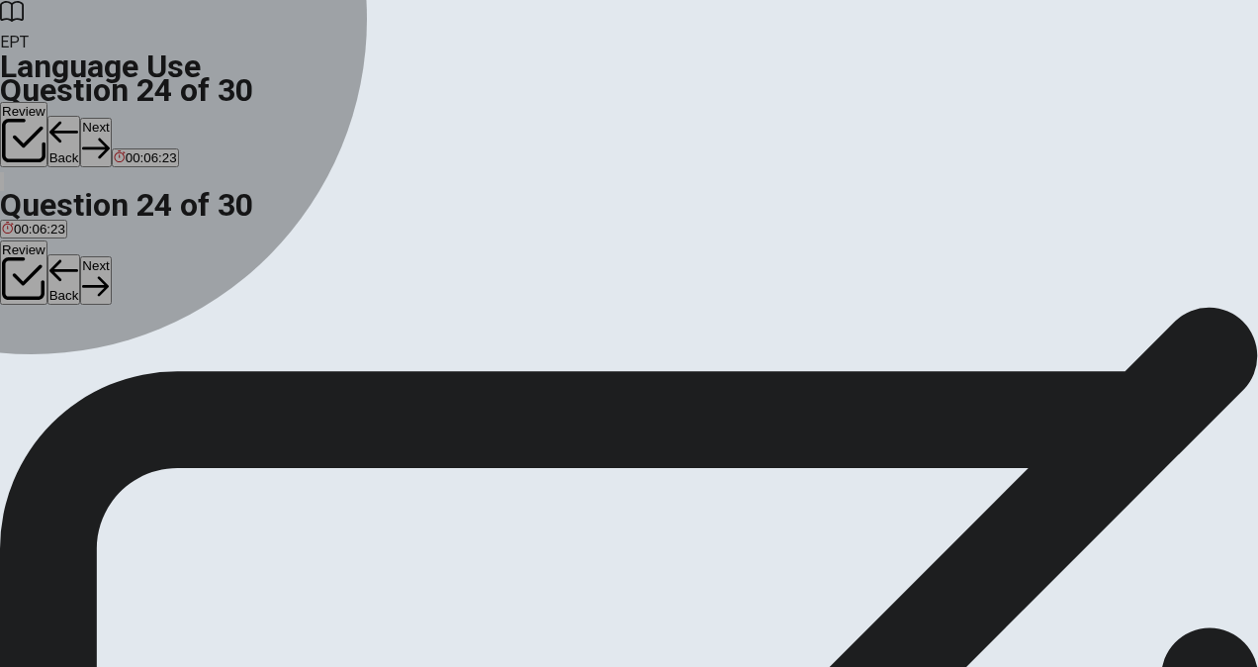
click at [24, 272] on div "A" at bounding box center [13, 264] width 22 height 15
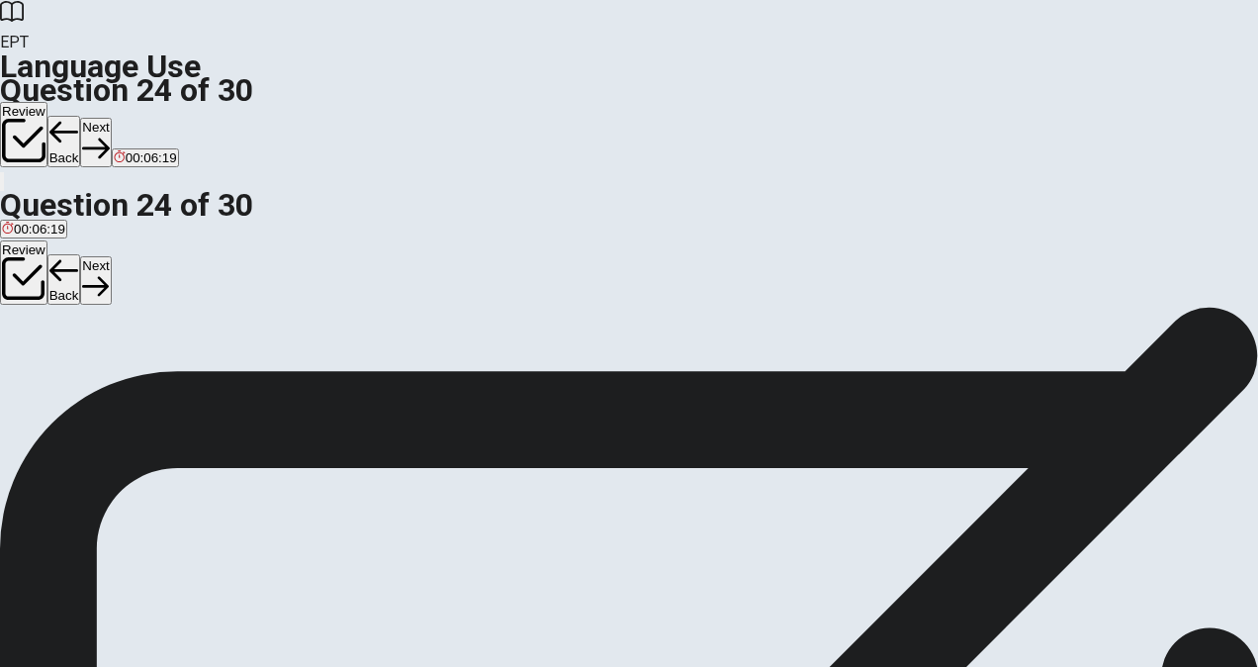
click at [111, 256] on button "Next" at bounding box center [95, 280] width 31 height 48
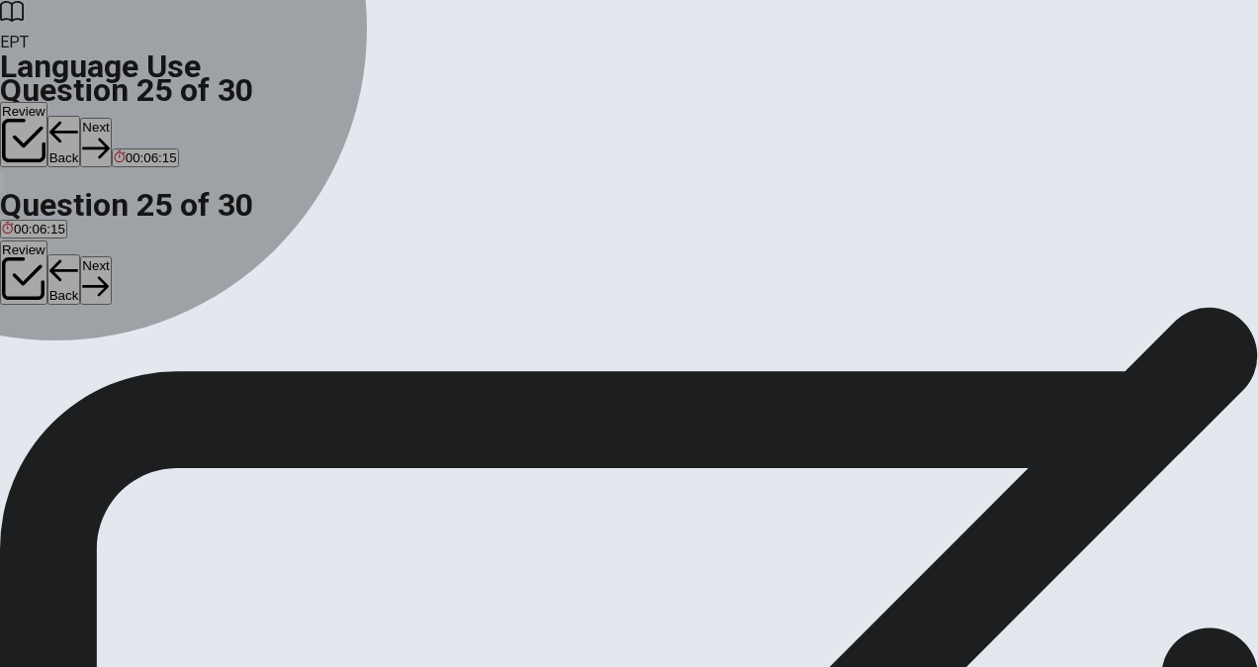
click at [102, 287] on span "delay" at bounding box center [86, 279] width 32 height 15
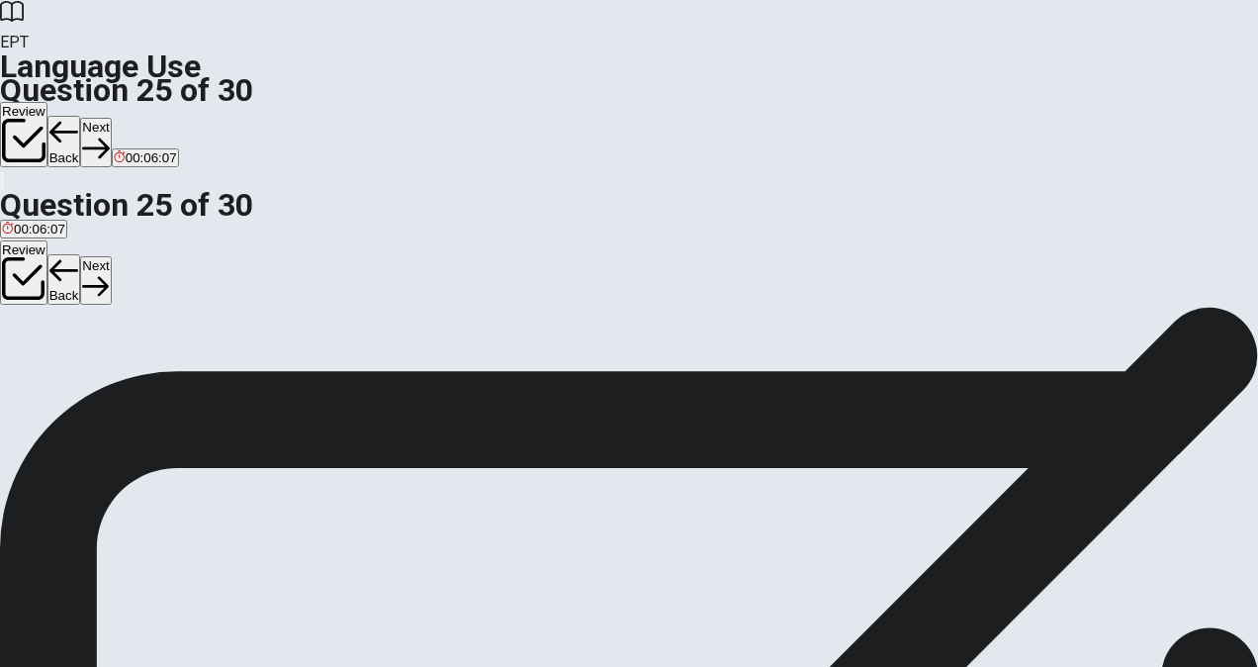
click at [186, 287] on span "move forward" at bounding box center [146, 279] width 80 height 15
click at [111, 256] on button "Next" at bounding box center [95, 280] width 31 height 48
click at [86, 287] on span "far away" at bounding box center [61, 279] width 49 height 15
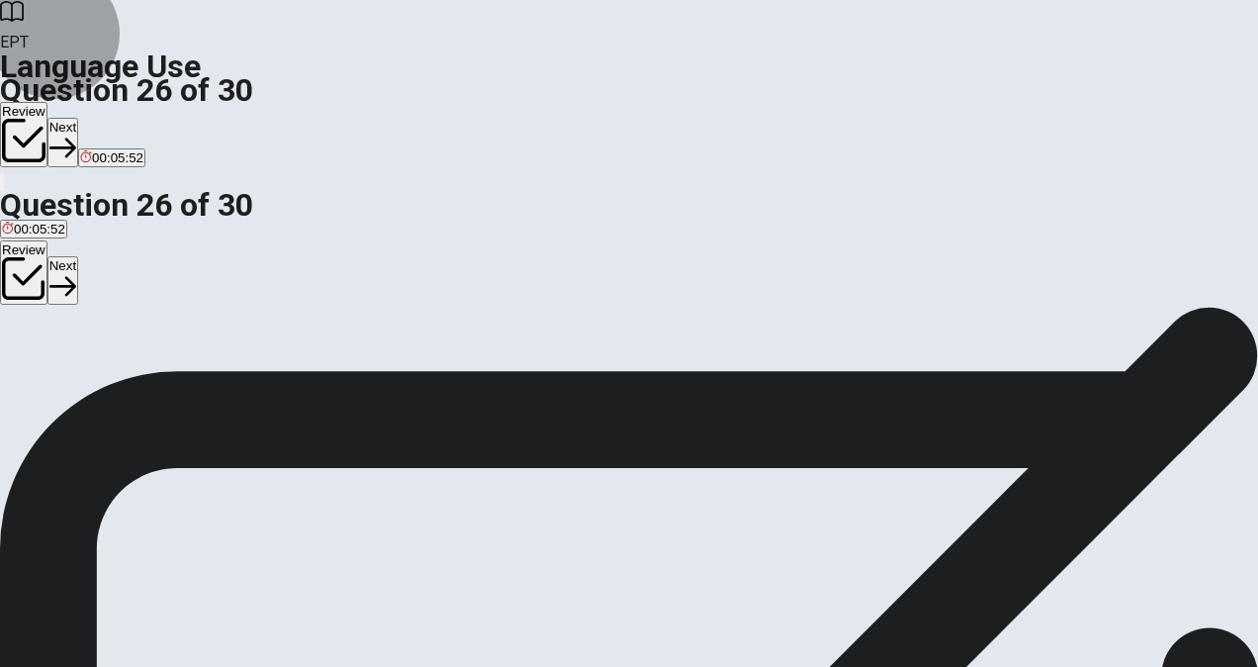
click at [78, 256] on button "Next" at bounding box center [62, 280] width 31 height 48
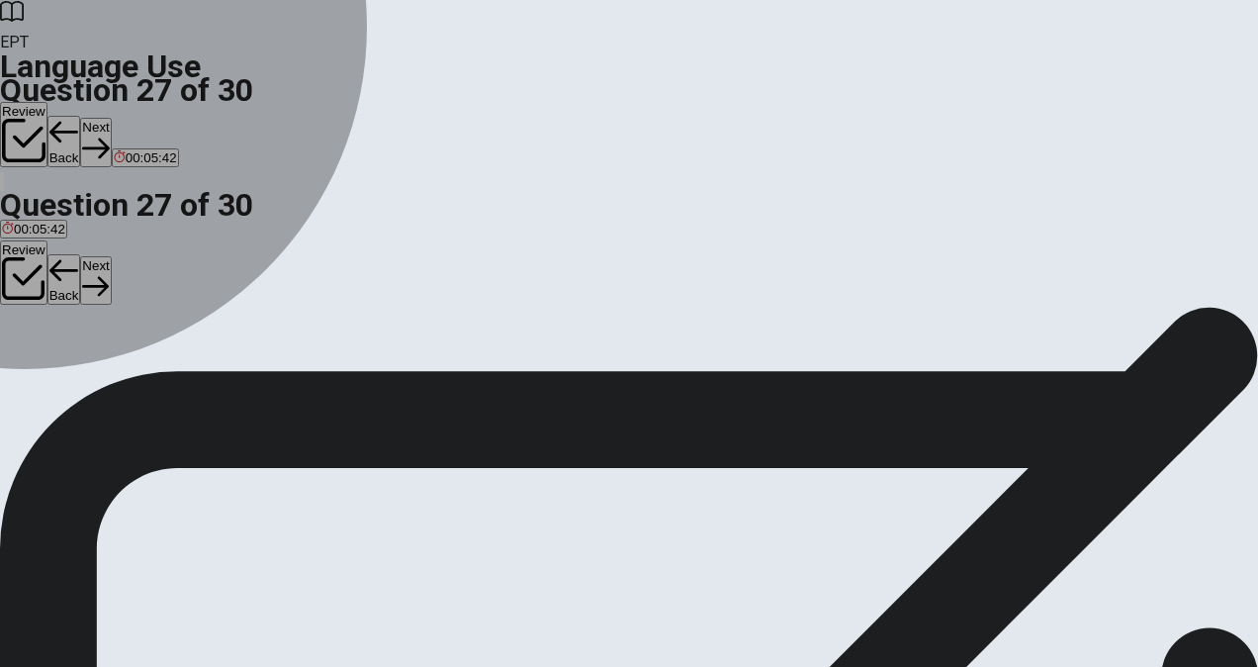
click at [47, 272] on div "A" at bounding box center [25, 264] width 46 height 15
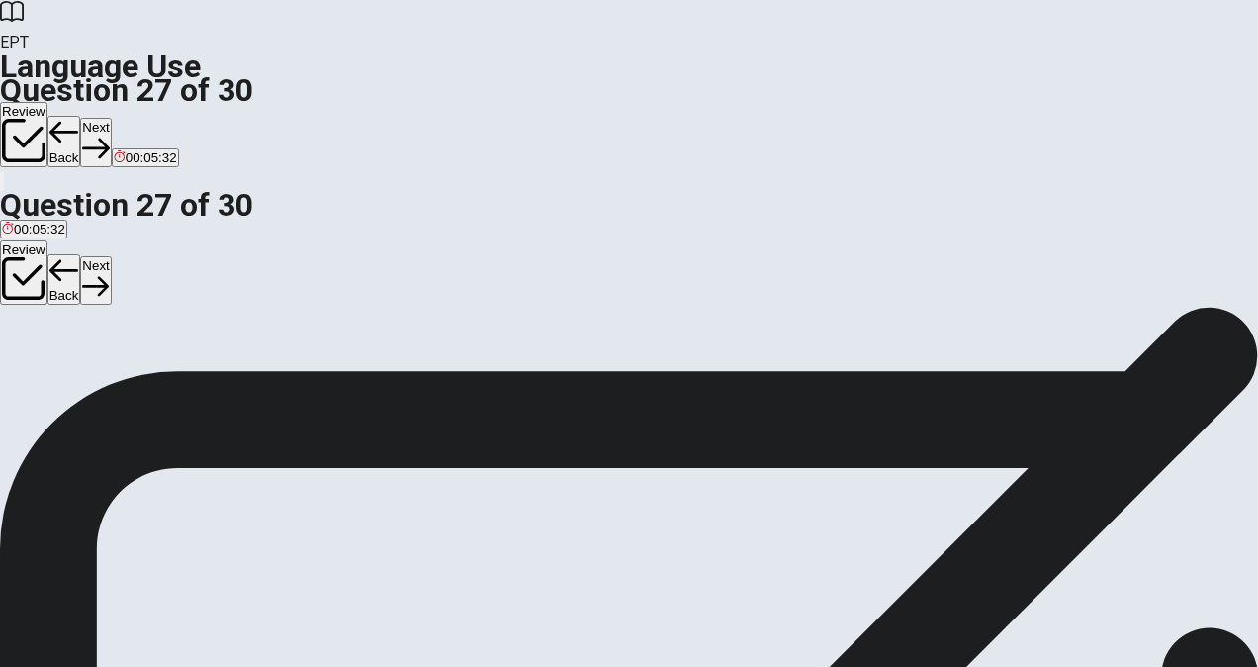
click at [148, 287] on span "result" at bounding box center [132, 279] width 33 height 15
click at [111, 256] on button "Next" at bounding box center [95, 280] width 31 height 48
click at [91, 287] on span "collect together" at bounding box center [46, 279] width 89 height 15
click at [111, 256] on button "Next" at bounding box center [95, 280] width 31 height 48
click at [196, 287] on span "difficult to understand" at bounding box center [133, 279] width 125 height 15
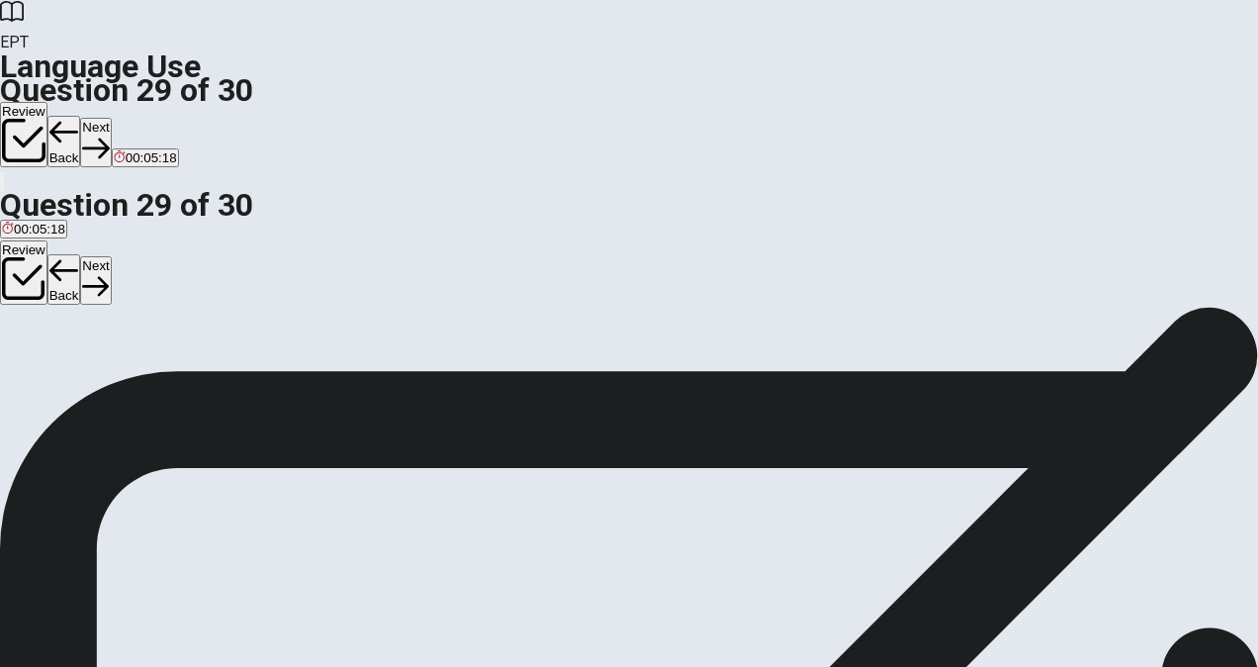
click at [109, 273] on icon "button" at bounding box center [95, 286] width 27 height 27
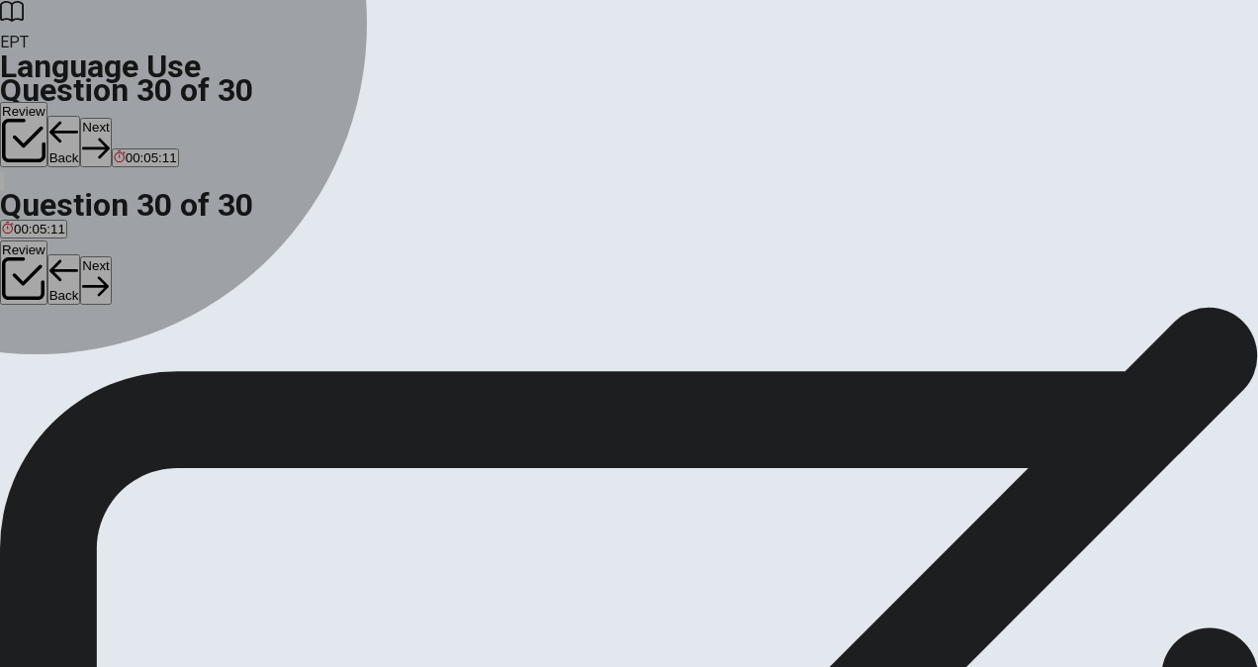
click at [56, 272] on div "B" at bounding box center [46, 264] width 22 height 15
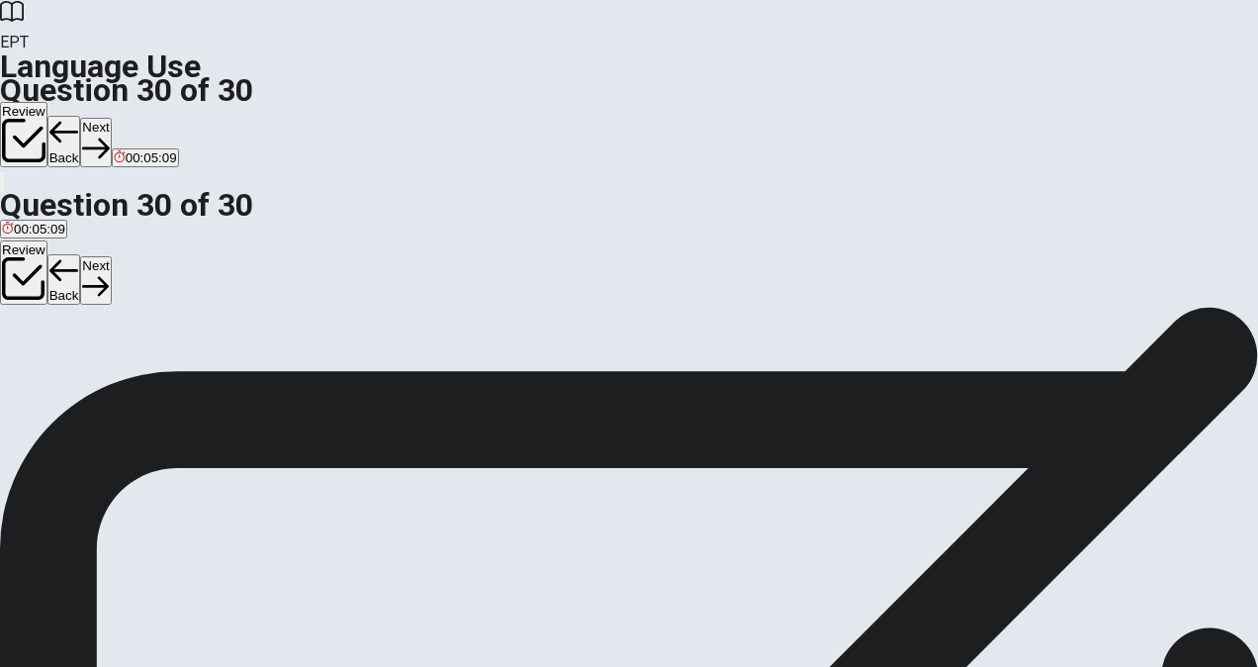
click at [111, 256] on button "Next" at bounding box center [95, 280] width 31 height 48
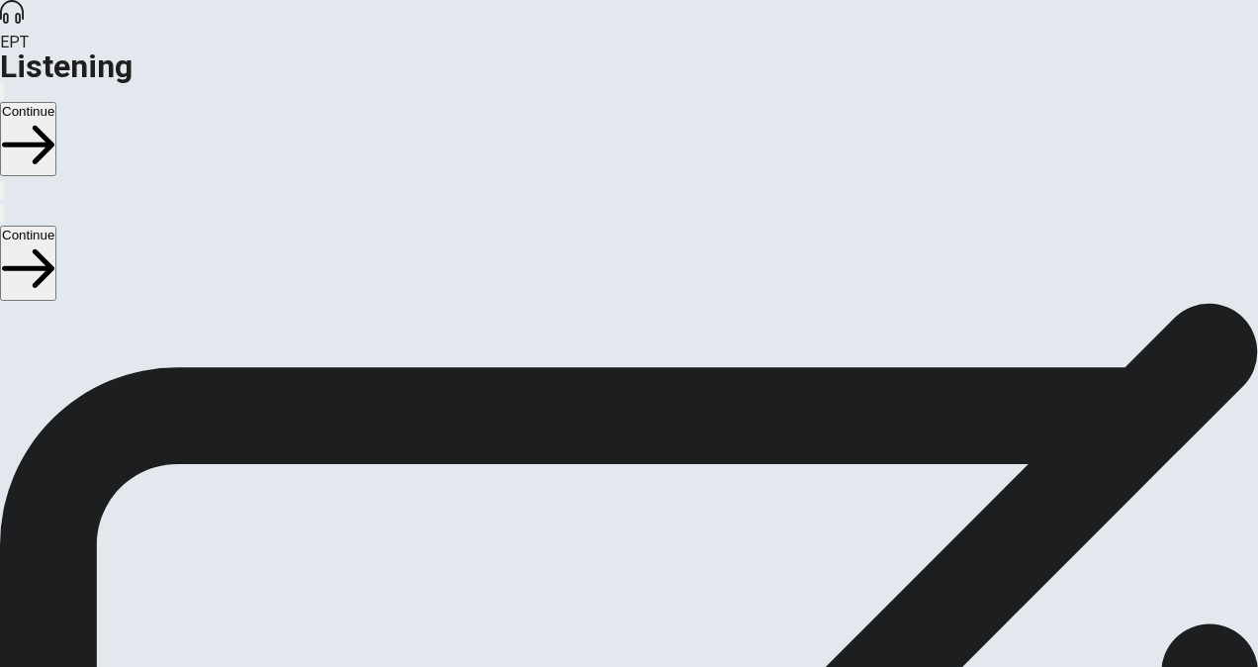
scroll to position [117, 0]
click at [56, 226] on button "Continue" at bounding box center [28, 263] width 56 height 74
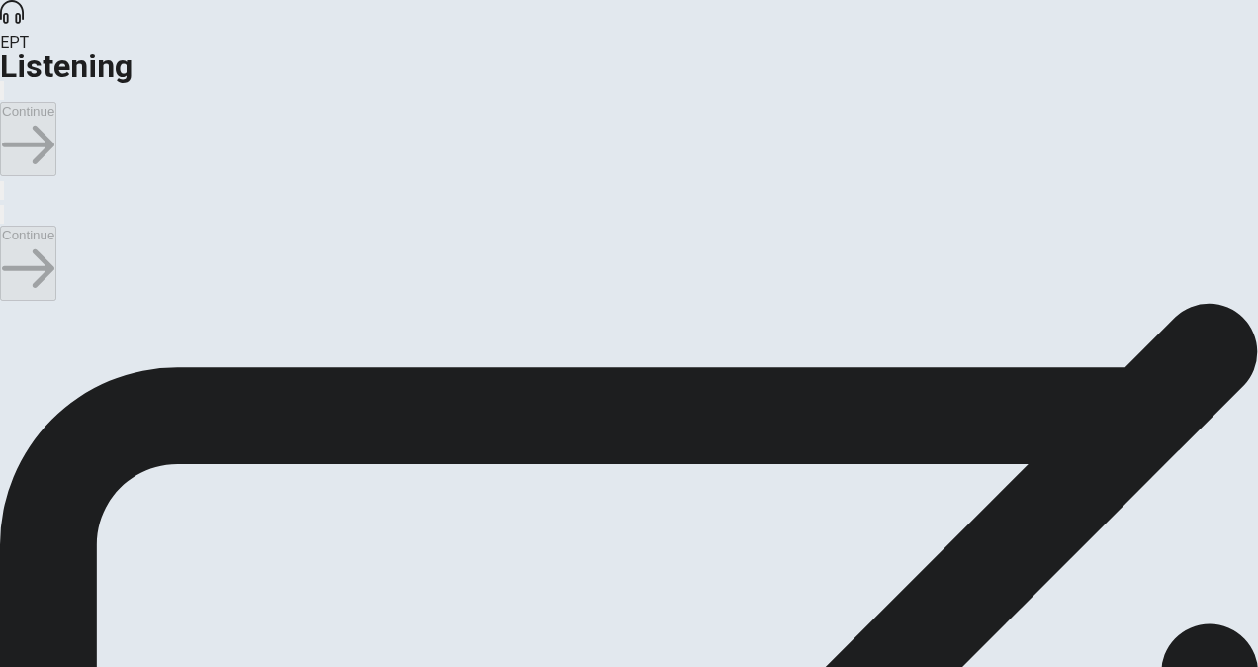
scroll to position [1385, 0]
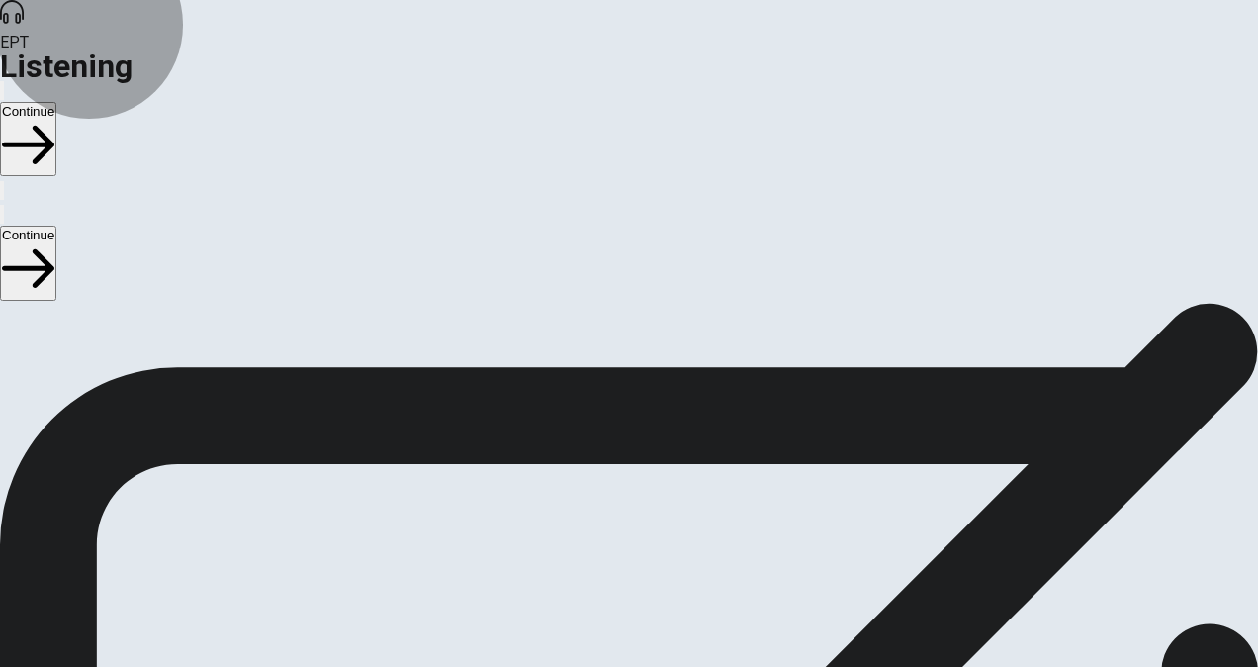
click at [56, 226] on button "Continue" at bounding box center [28, 263] width 56 height 74
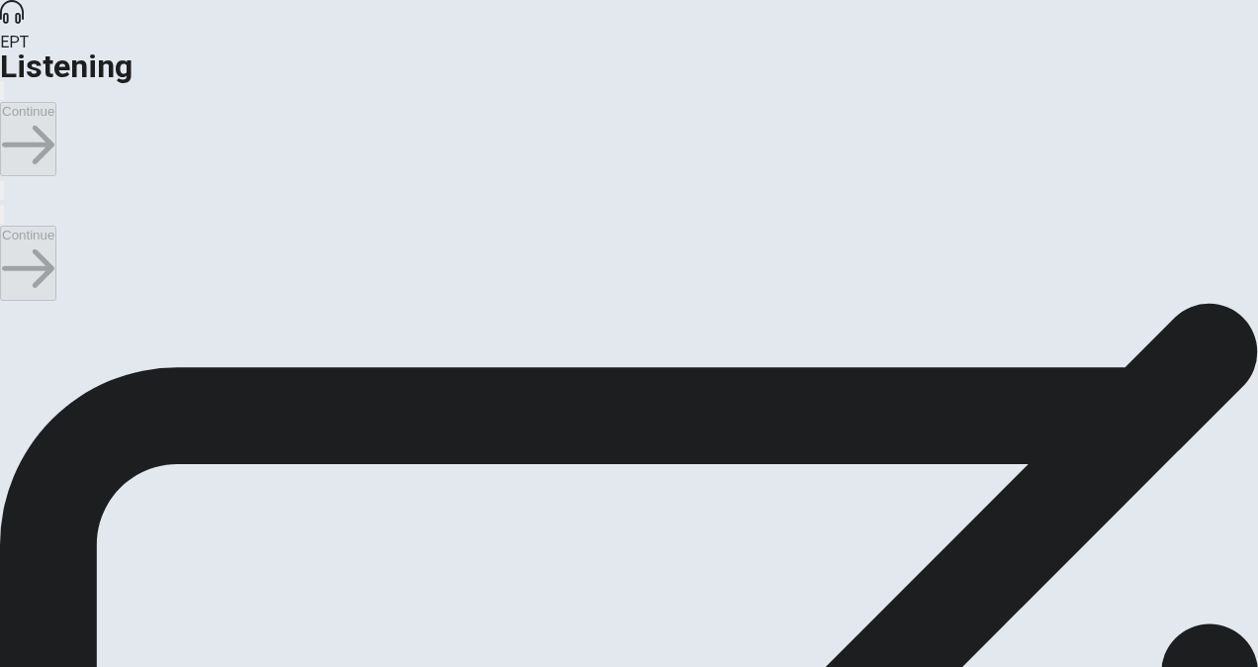
scroll to position [501, 0]
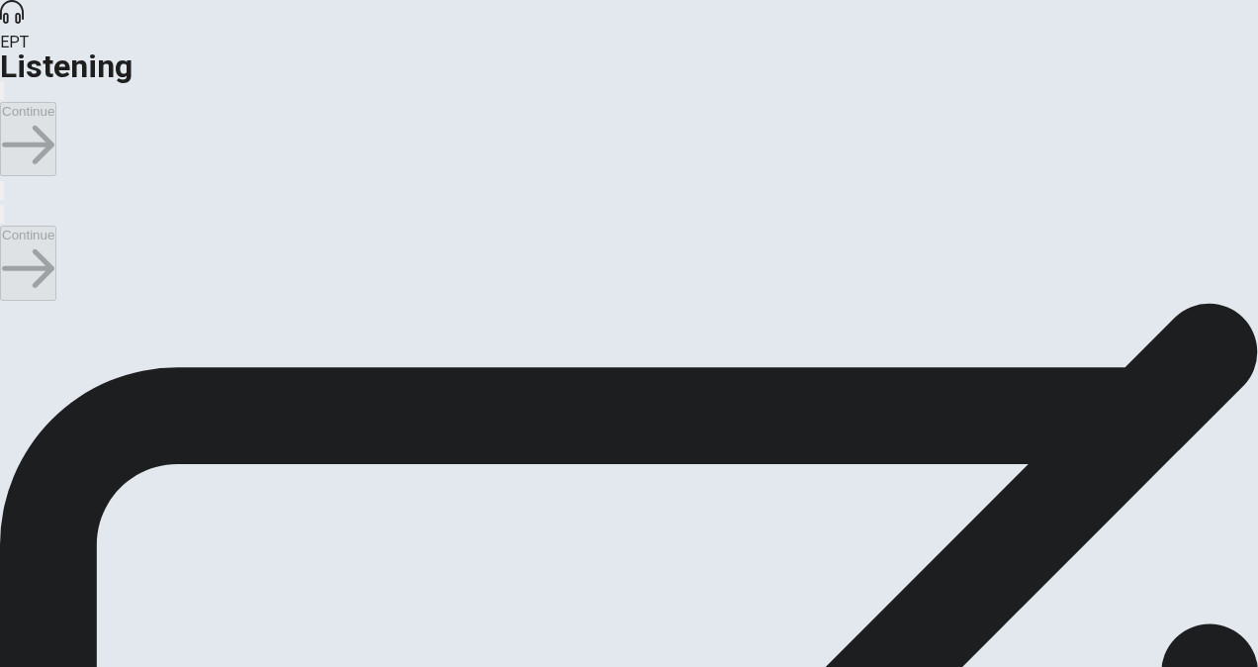
scroll to position [1583, 0]
click at [56, 226] on button "Continue" at bounding box center [28, 263] width 56 height 74
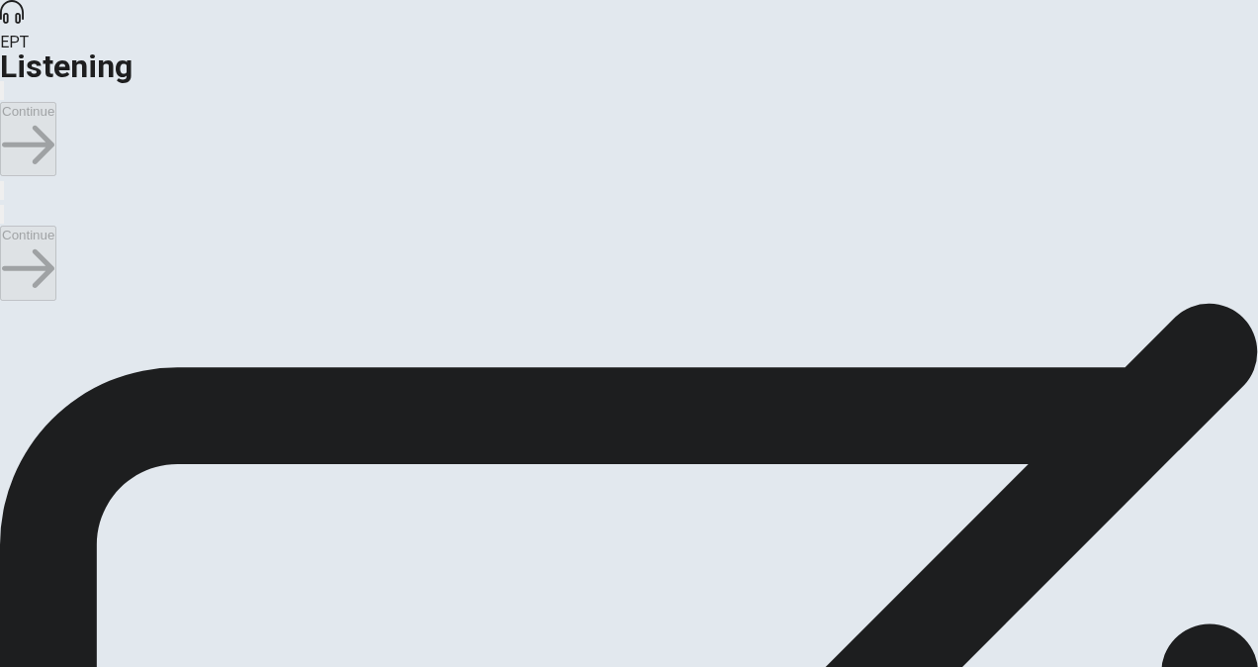
scroll to position [797, 0]
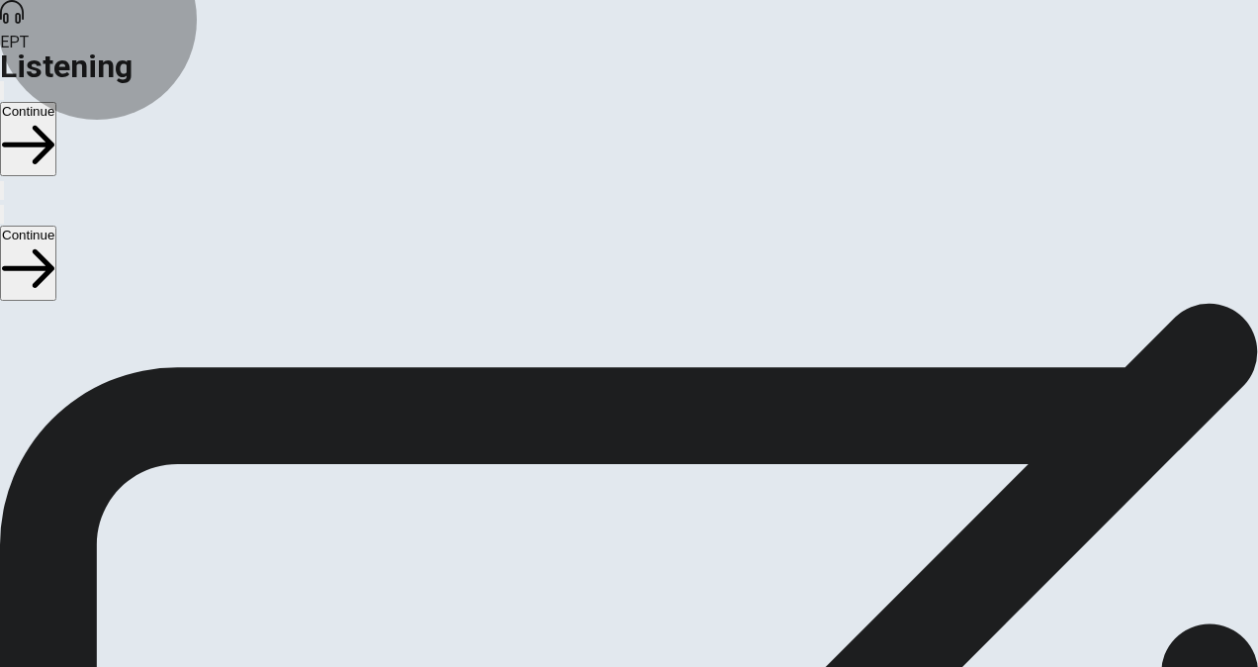
click at [54, 249] on icon "button" at bounding box center [28, 269] width 52 height 40
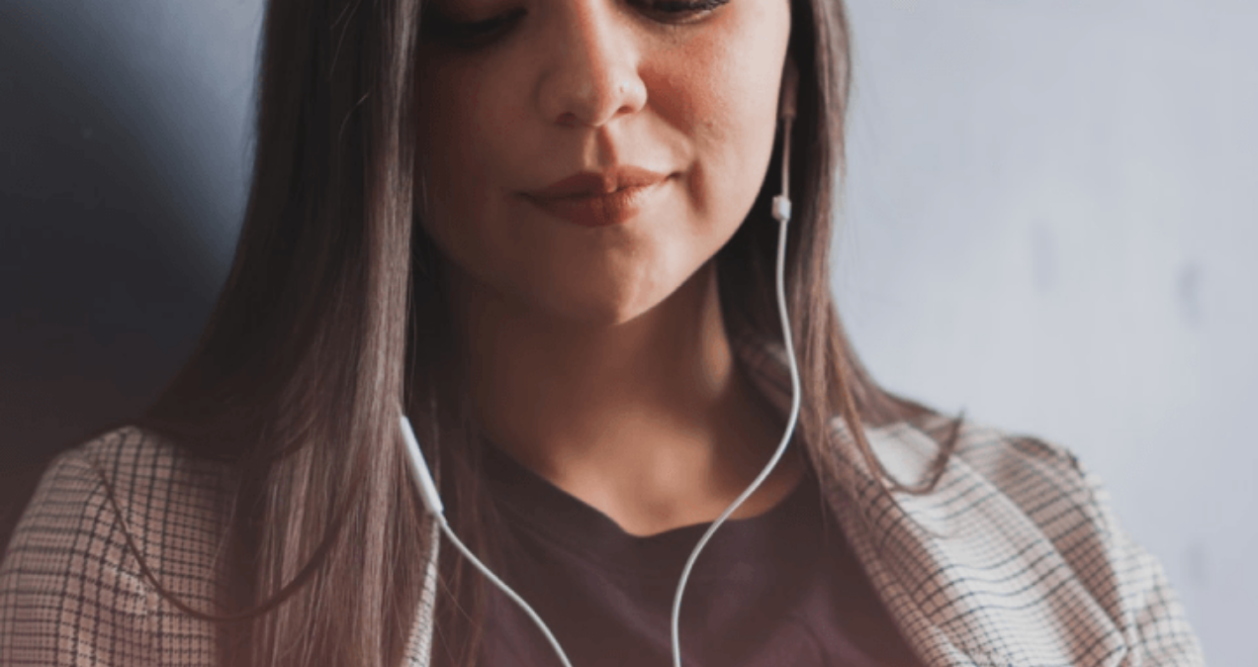
scroll to position [0, 0]
click at [56, 226] on button "Continue" at bounding box center [28, 263] width 56 height 74
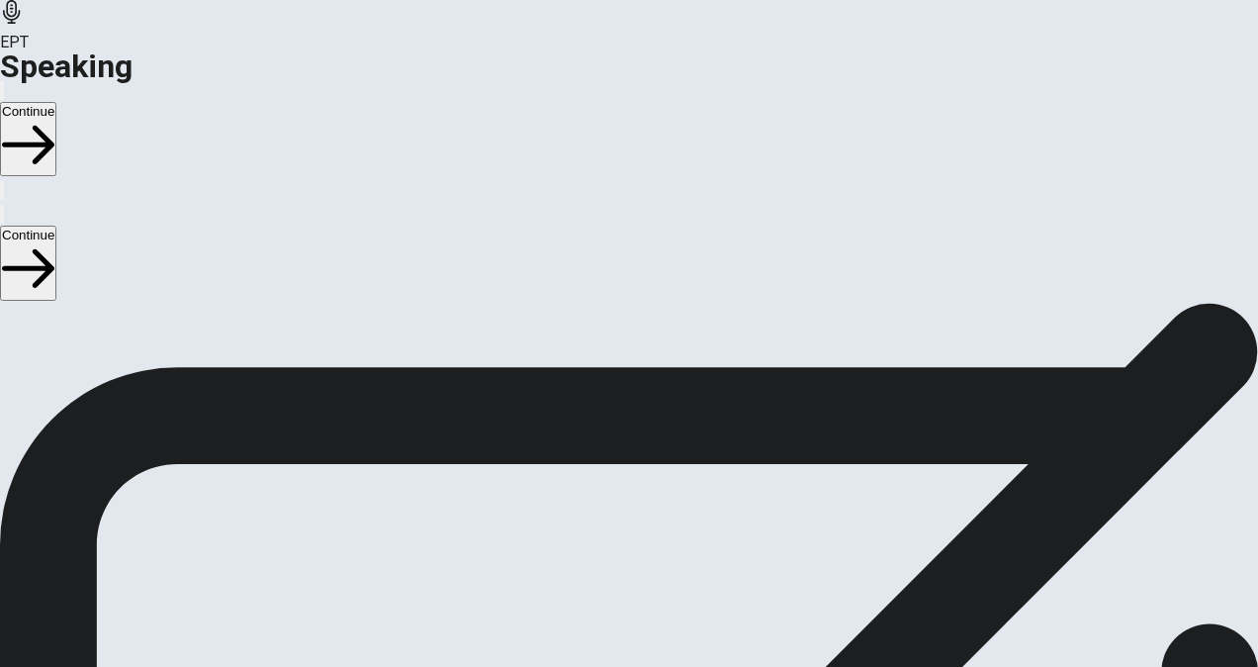
scroll to position [481, 0]
click at [631, 209] on icon at bounding box center [620, 178] width 43 height 59
click at [607, 237] on button "Play Audio" at bounding box center [605, 228] width 4 height 19
click at [56, 226] on button "Continue" at bounding box center [28, 263] width 56 height 74
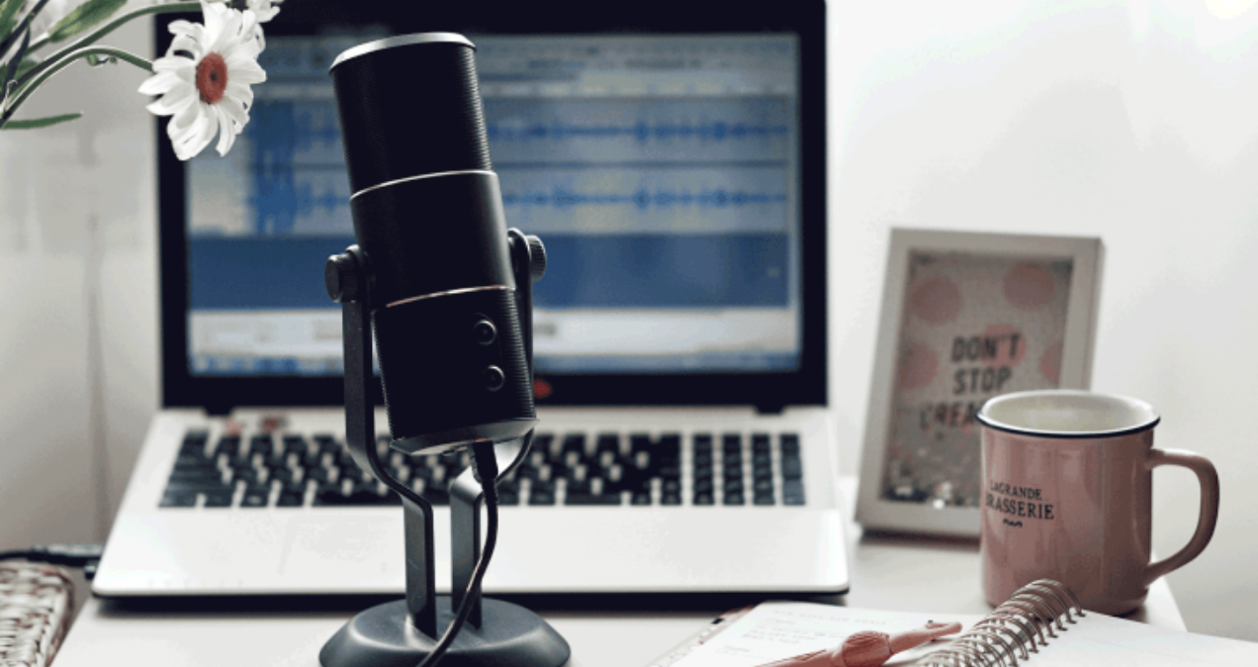
scroll to position [0, 0]
click at [56, 226] on button "Continue" at bounding box center [28, 263] width 56 height 74
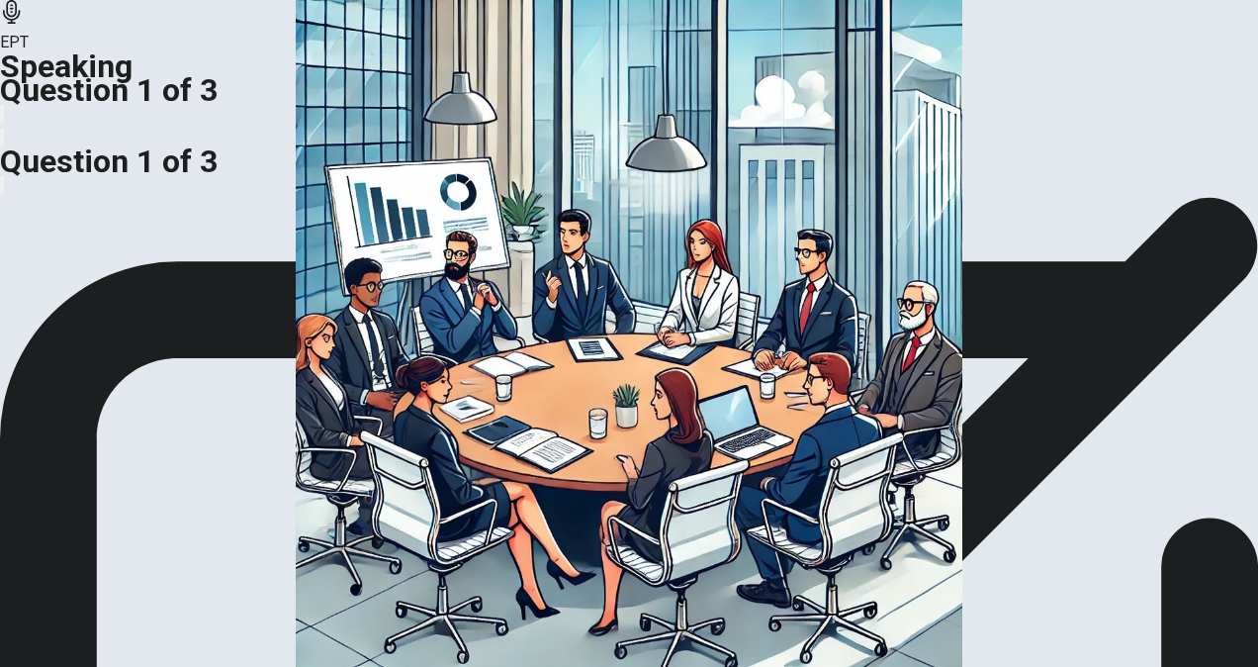
click at [625, 396] on img at bounding box center [629, 333] width 1258 height 667
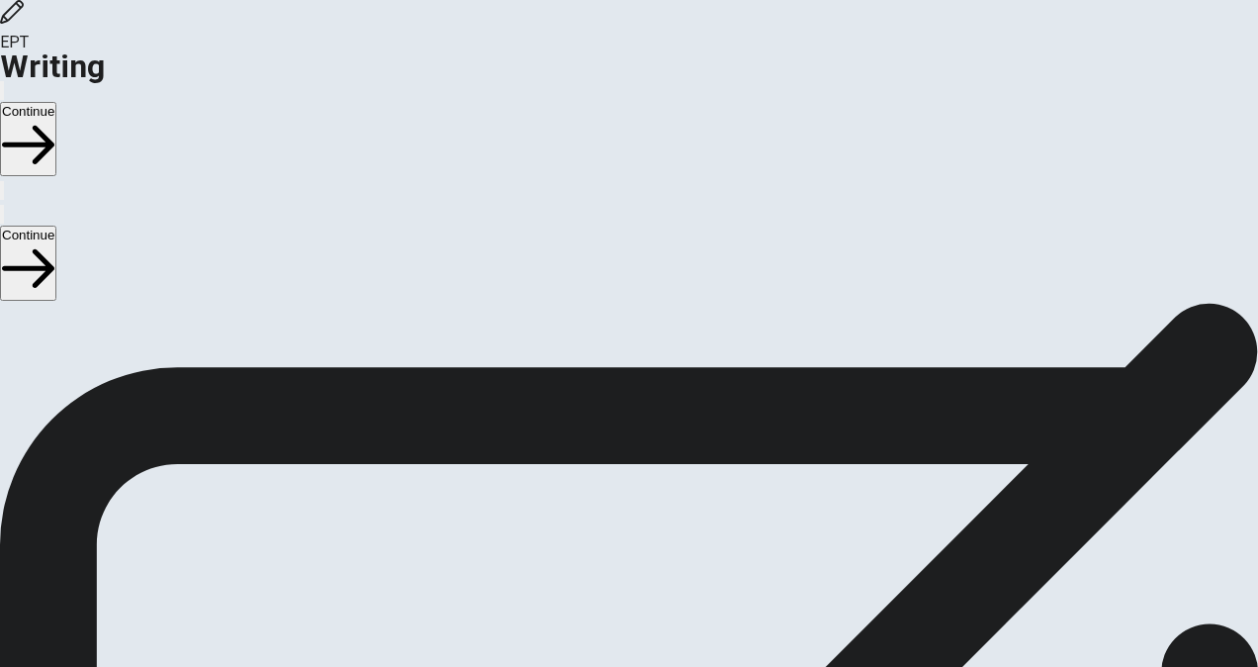
scroll to position [99, 0]
drag, startPoint x: 198, startPoint y: 354, endPoint x: 287, endPoint y: 352, distance: 89.0
click at [287, 352] on span "Write about your opinion on a topic. Important things to remember: Try to write…" at bounding box center [210, 393] width 421 height 375
click at [56, 226] on button "Continue" at bounding box center [28, 263] width 56 height 74
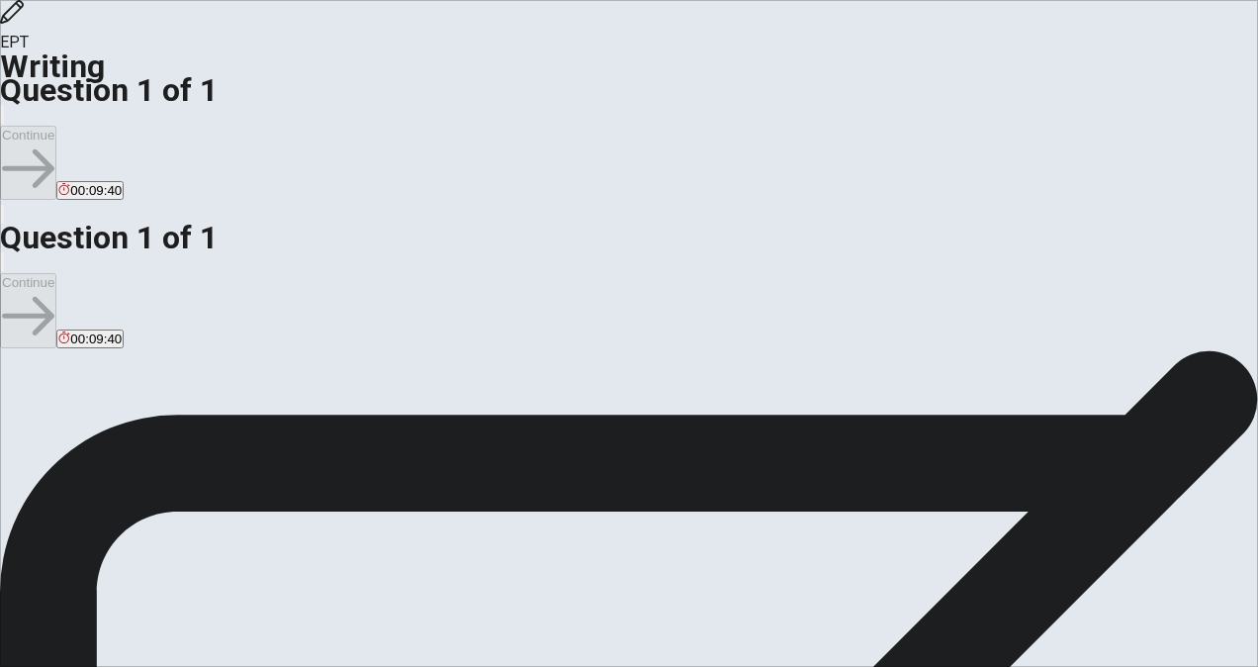
type textarea "One personal projetc that required persistence was my career transition. I grad…"
click at [56, 273] on button "Continue" at bounding box center [28, 310] width 56 height 74
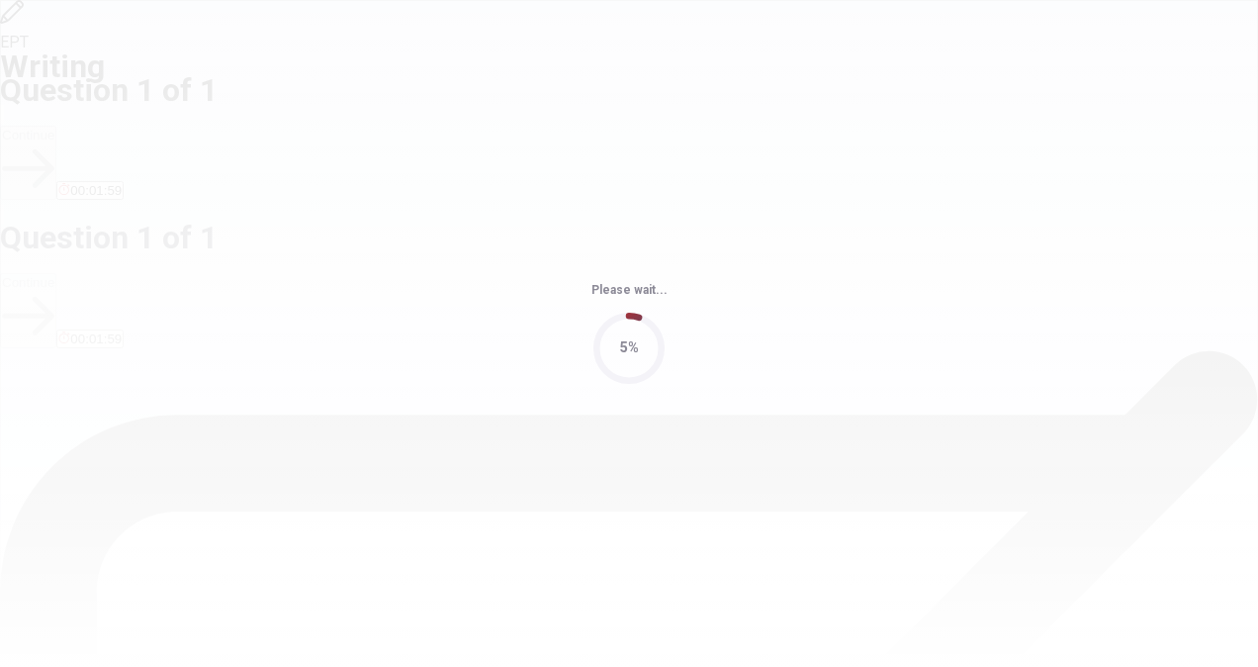
scroll to position [0, 0]
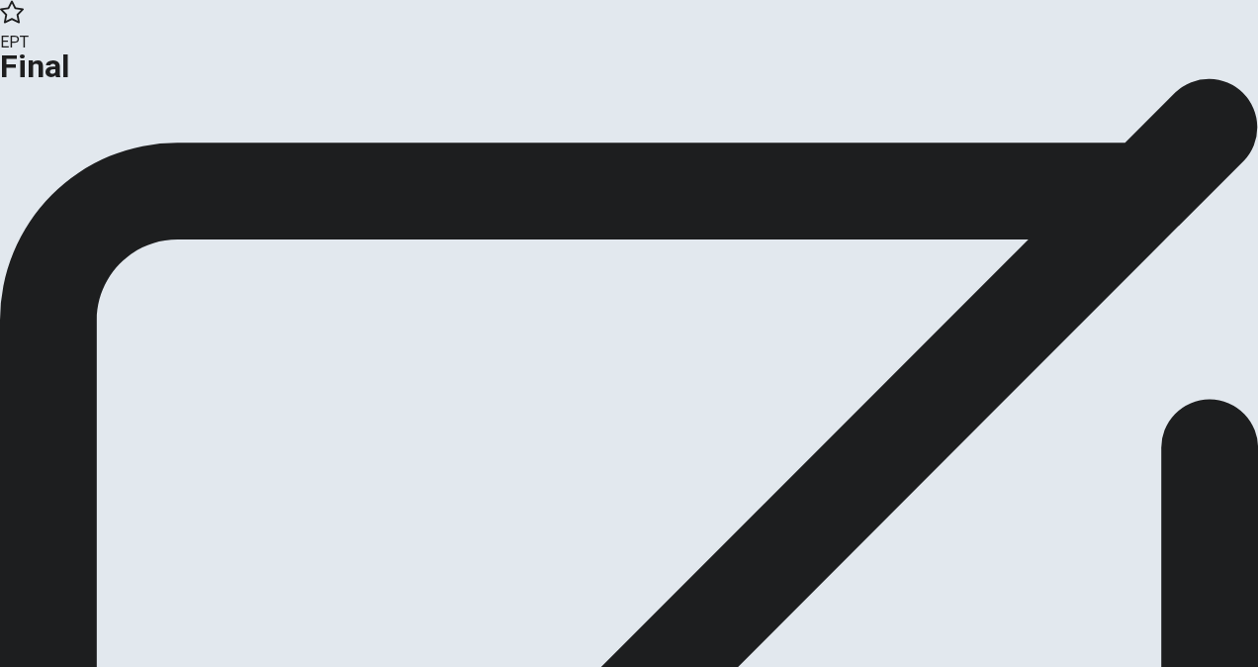
drag, startPoint x: 488, startPoint y: 249, endPoint x: 754, endPoint y: 263, distance: 266.4
click at [181, 99] on span "This is the end of the test." at bounding box center [90, 89] width 181 height 19
click at [651, 178] on div "This is the end of the test. Click on Analysis to see your analysis. Click on C…" at bounding box center [629, 128] width 1258 height 100
click at [181, 99] on span "This is the end of the test." at bounding box center [90, 89] width 181 height 19
click at [80, 176] on button "Continue" at bounding box center [40, 162] width 80 height 27
